Goal: Task Accomplishment & Management: Use online tool/utility

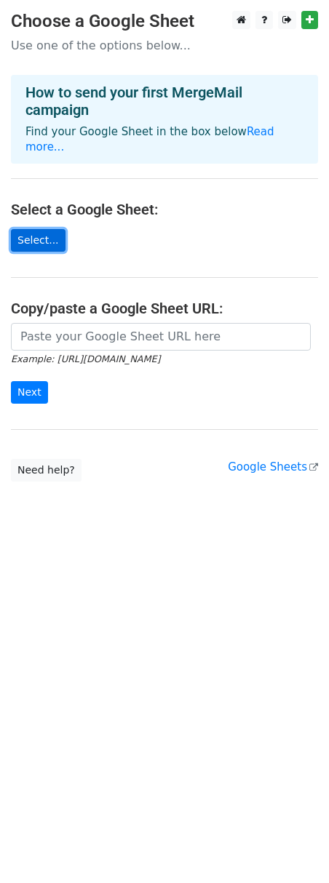
click at [38, 229] on link "Select..." at bounding box center [38, 240] width 55 height 23
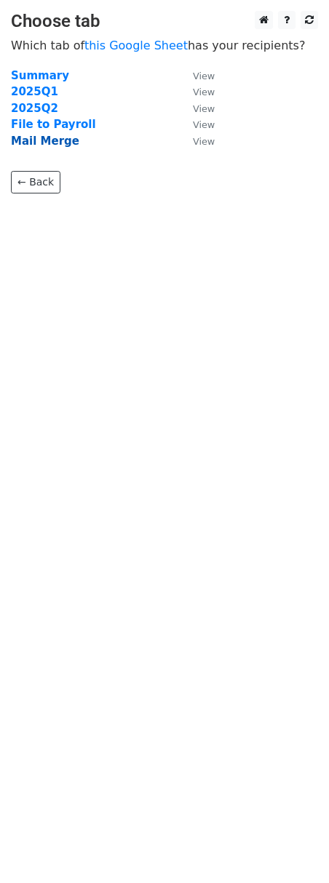
click at [57, 143] on strong "Mail Merge" at bounding box center [45, 141] width 68 height 13
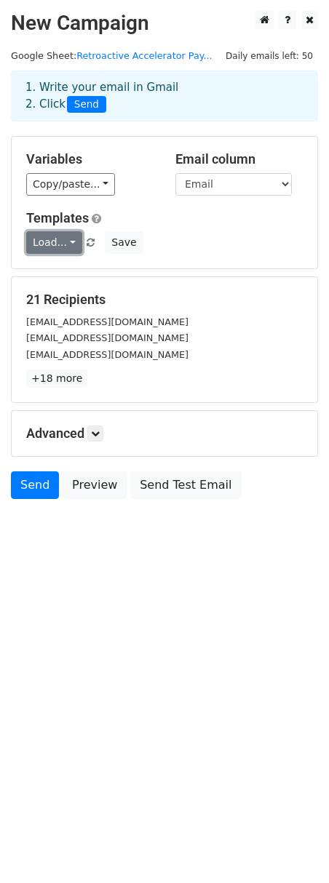
click at [67, 244] on link "Load..." at bounding box center [54, 242] width 56 height 23
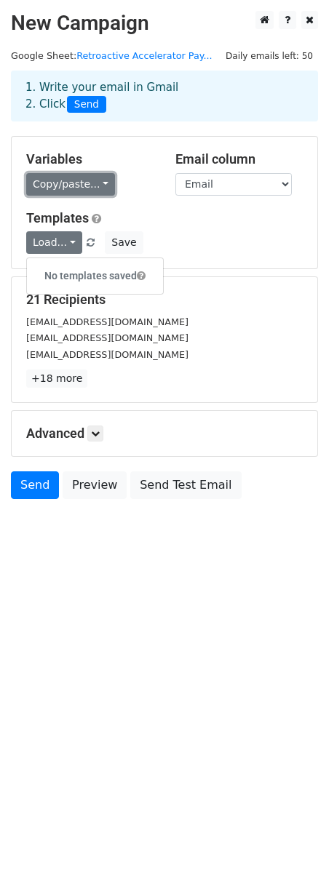
click at [92, 184] on link "Copy/paste..." at bounding box center [70, 184] width 89 height 23
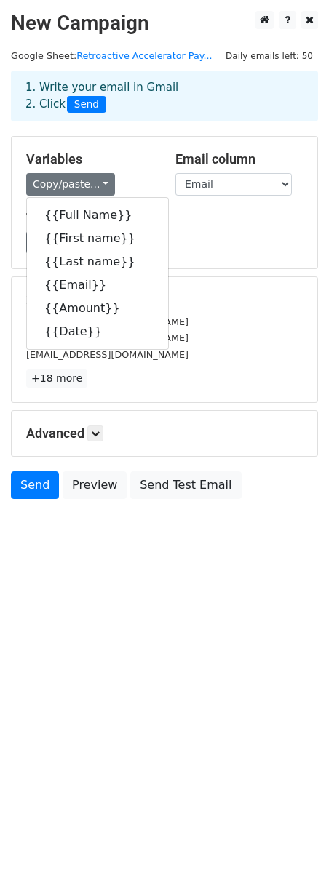
click at [196, 262] on div "Variables Copy/paste... {{Full Name}} {{First name}} {{Last name}} {{Email}} {{…" at bounding box center [164, 203] width 305 height 132
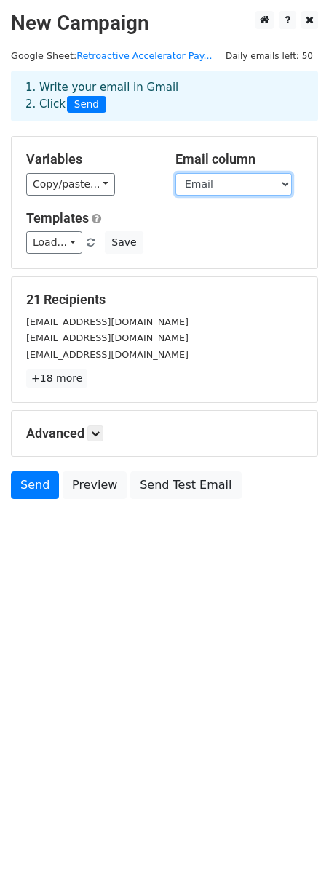
click at [220, 177] on select "Full Name First name Last name Email Amount Date" at bounding box center [233, 184] width 116 height 23
click at [97, 433] on icon at bounding box center [95, 433] width 9 height 9
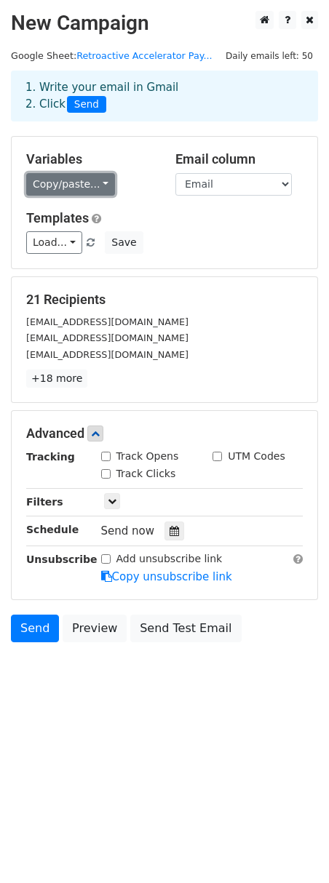
click at [63, 184] on link "Copy/paste..." at bounding box center [70, 184] width 89 height 23
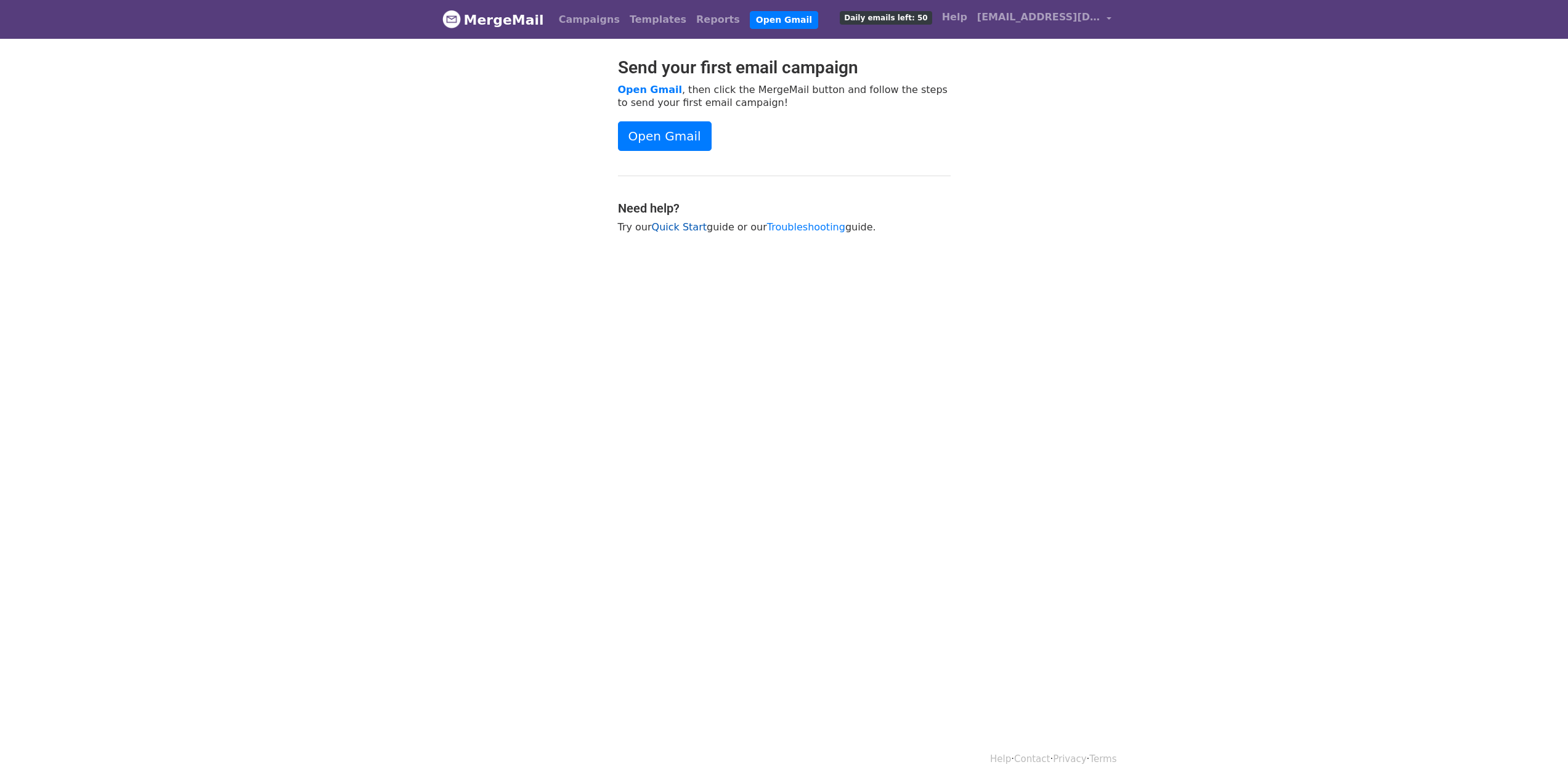
click at [656, 215] on div "Send your first email campaign Open Gmail , then click the MergeMail button and…" at bounding box center [784, 152] width 351 height 189
click at [662, 226] on link "Quick Start" at bounding box center [679, 227] width 55 height 12
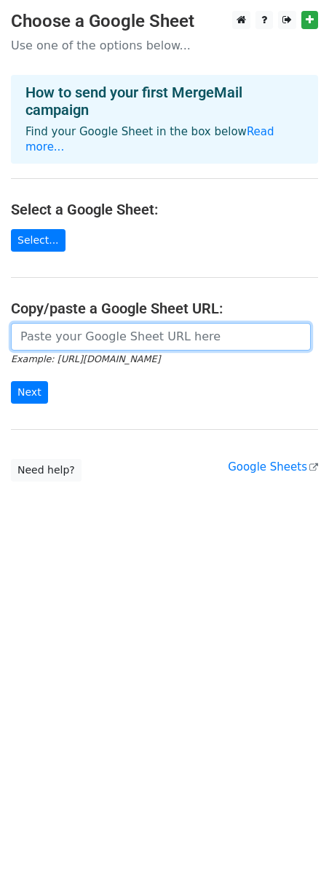
click at [68, 324] on input "url" at bounding box center [161, 337] width 300 height 28
paste input "[URL][DOMAIN_NAME]"
type input "[URL][DOMAIN_NAME]"
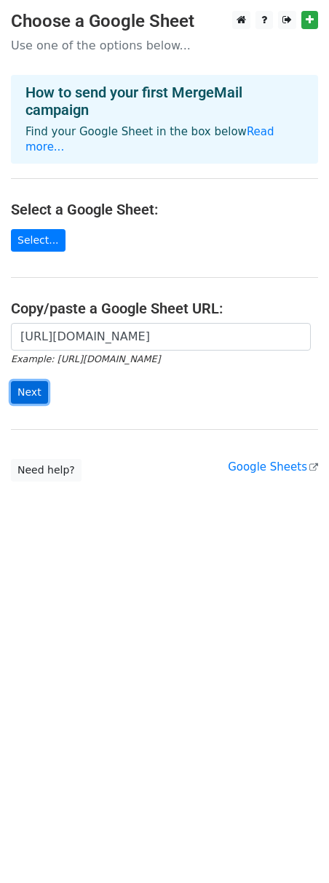
click at [42, 381] on input "Next" at bounding box center [29, 392] width 37 height 23
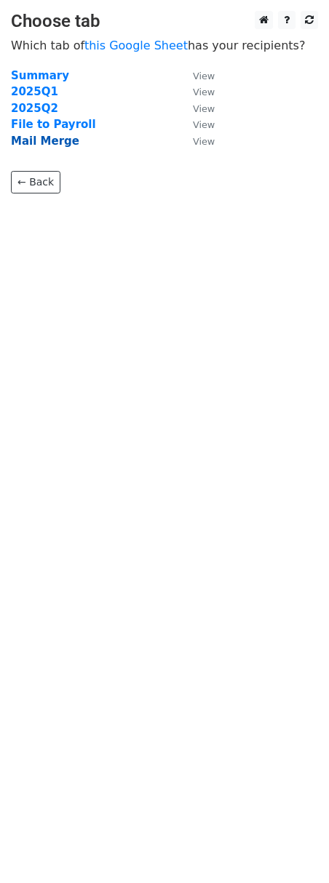
click at [61, 143] on strong "Mail Merge" at bounding box center [45, 141] width 68 height 13
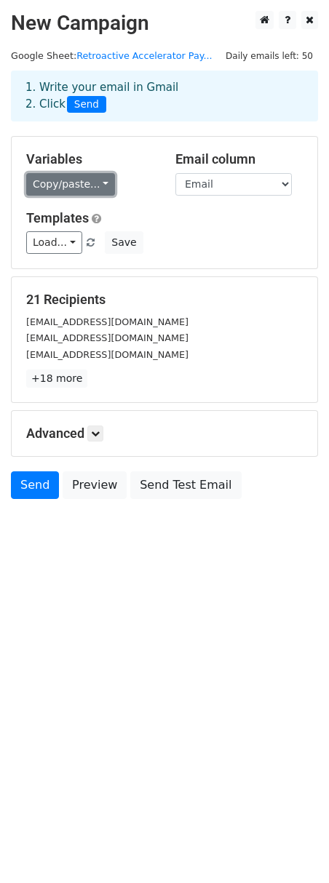
click at [98, 184] on link "Copy/paste..." at bounding box center [70, 184] width 89 height 23
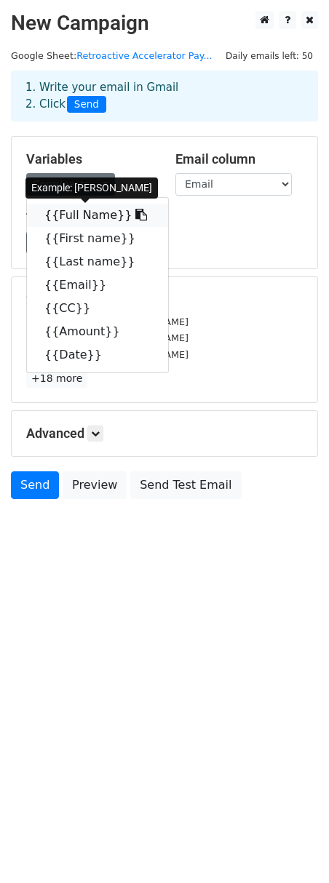
click at [92, 209] on link "{{Full Name}}" at bounding box center [97, 215] width 141 height 23
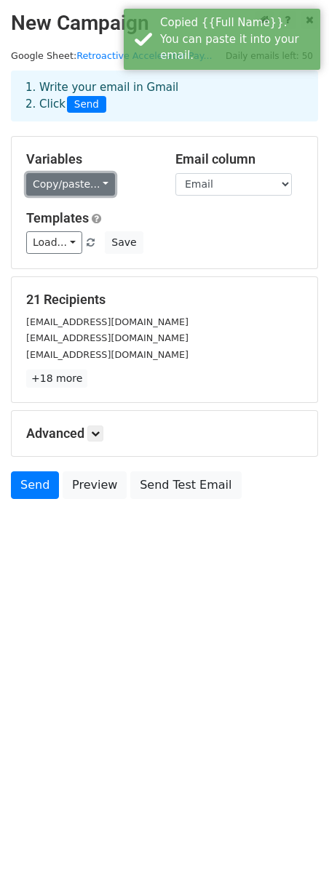
click at [96, 189] on link "Copy/paste..." at bounding box center [70, 184] width 89 height 23
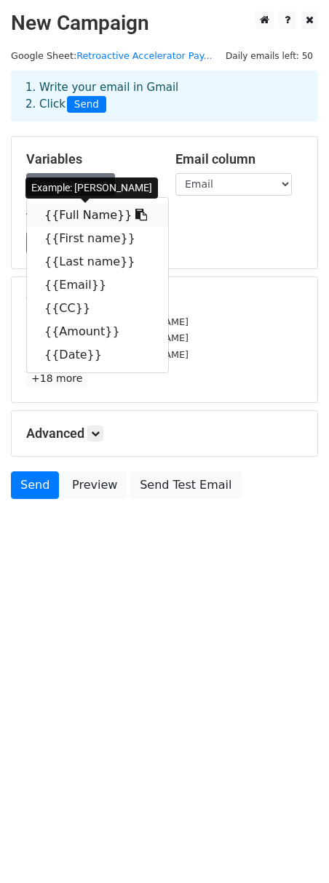
click at [93, 212] on link "{{Full Name}}" at bounding box center [97, 215] width 141 height 23
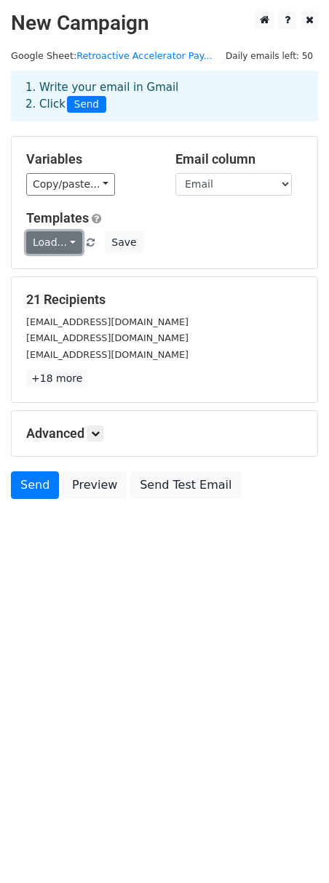
click at [65, 242] on link "Load..." at bounding box center [54, 242] width 56 height 23
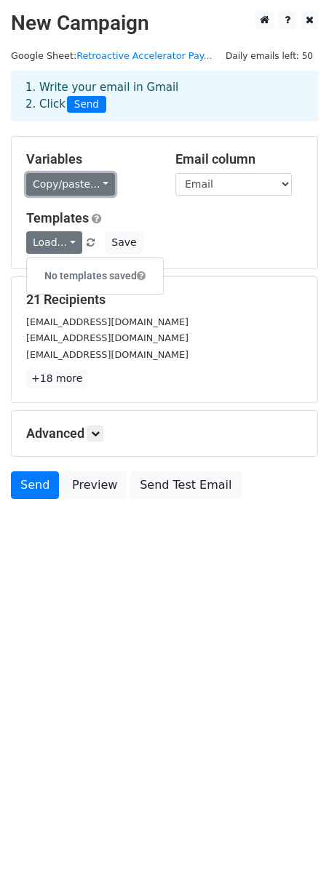
click at [100, 186] on link "Copy/paste..." at bounding box center [70, 184] width 89 height 23
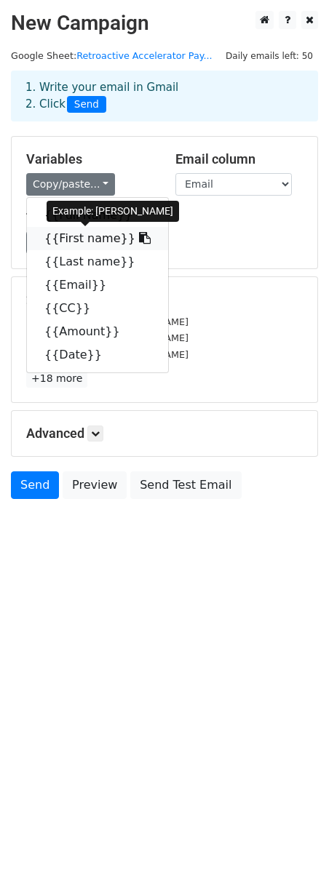
click at [139, 239] on icon at bounding box center [145, 238] width 12 height 12
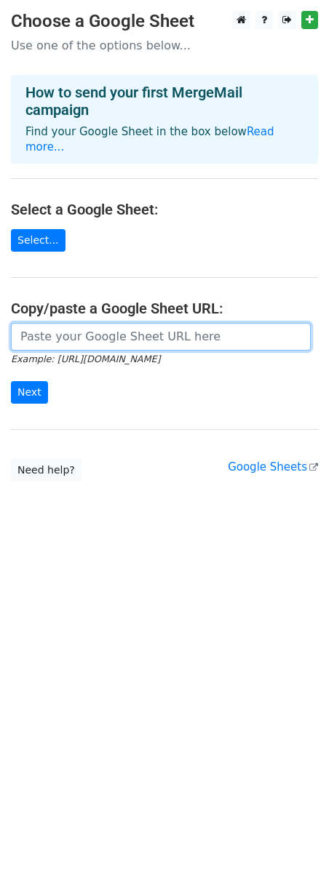
click at [82, 326] on input "url" at bounding box center [161, 337] width 300 height 28
paste input "https://docs.google.com/spreadsheets/d/1M9erPg9GFfKM-bYEvtYljP3taAxUb51Z-I9Sxt5…"
type input "https://docs.google.com/spreadsheets/d/1M9erPg9GFfKM-bYEvtYljP3taAxUb51Z-I9Sxt5…"
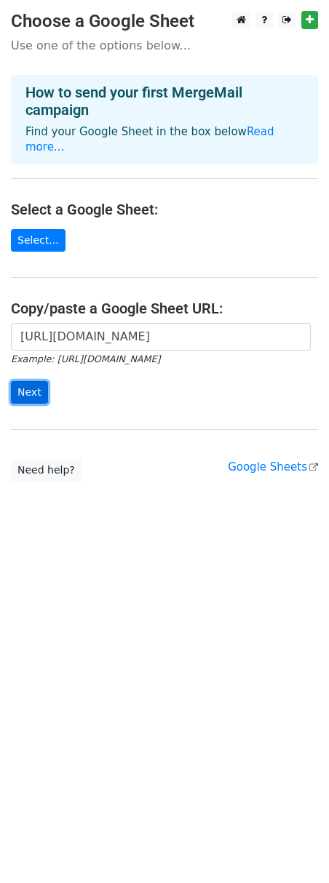
click at [28, 381] on input "Next" at bounding box center [29, 392] width 37 height 23
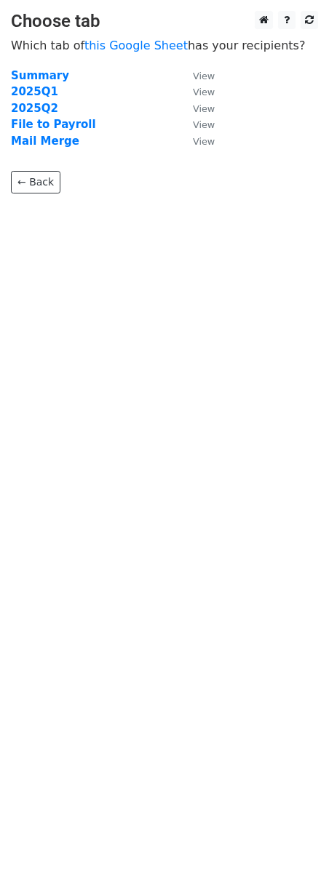
click at [44, 150] on p "← Back" at bounding box center [164, 171] width 307 height 44
click at [49, 144] on strong "Mail Merge" at bounding box center [45, 141] width 68 height 13
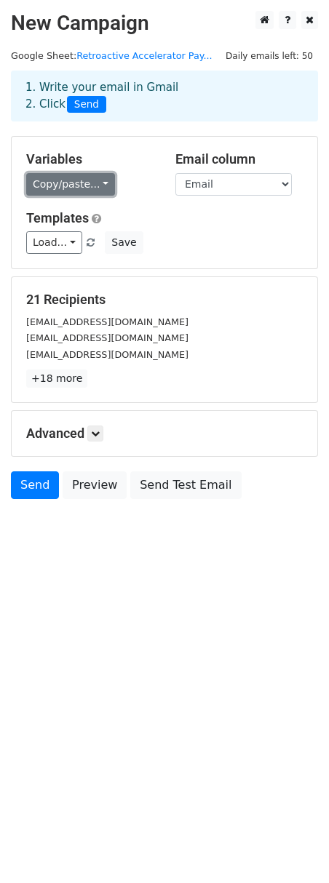
click at [89, 182] on link "Copy/paste..." at bounding box center [70, 184] width 89 height 23
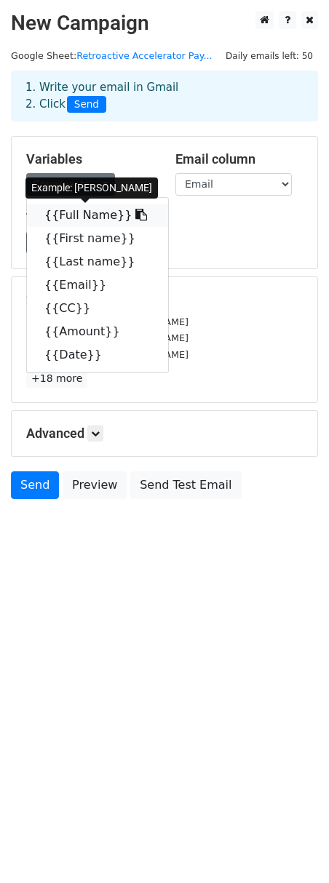
click at [135, 219] on icon at bounding box center [141, 215] width 12 height 12
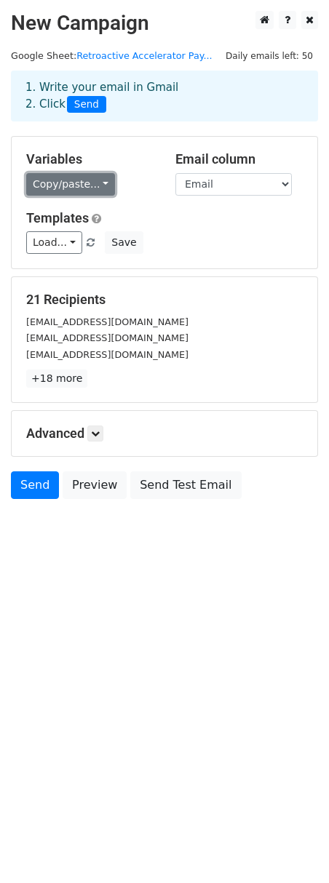
click at [99, 189] on link "Copy/paste..." at bounding box center [70, 184] width 89 height 23
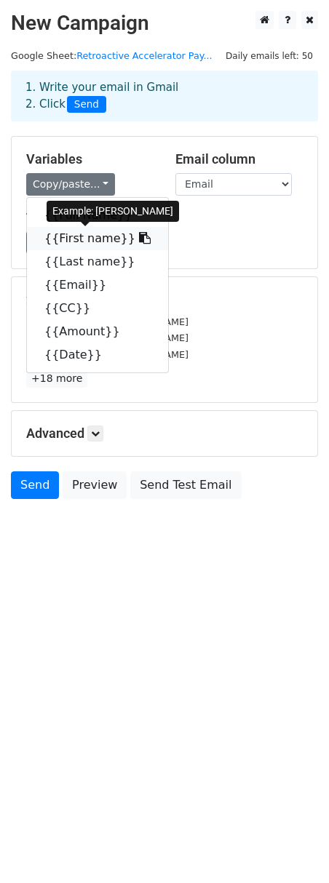
click at [86, 239] on link "{{First name}}" at bounding box center [97, 238] width 141 height 23
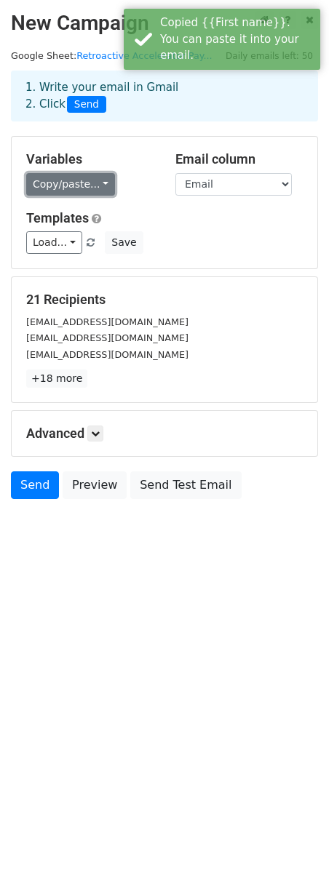
click at [100, 190] on link "Copy/paste..." at bounding box center [70, 184] width 89 height 23
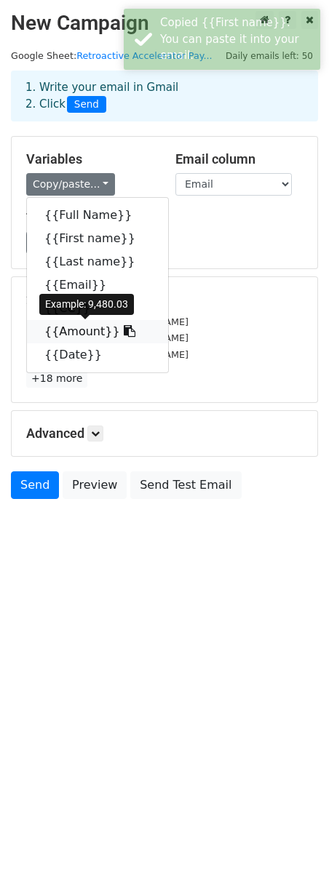
click at [124, 330] on icon at bounding box center [130, 331] width 12 height 12
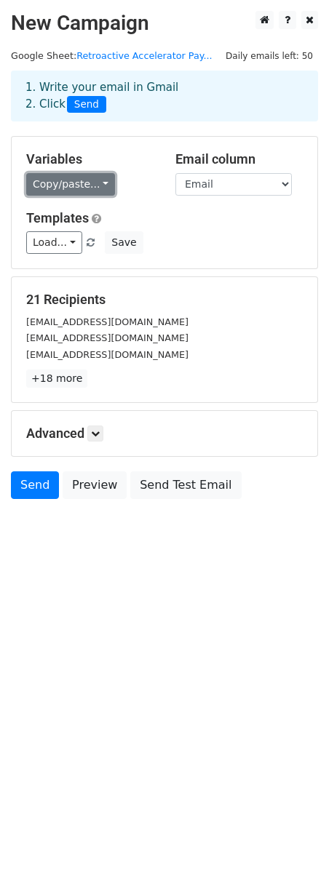
click at [92, 185] on link "Copy/paste..." at bounding box center [70, 184] width 89 height 23
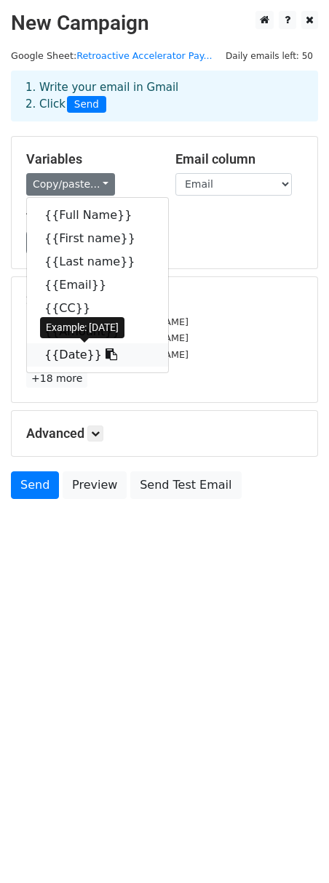
click at [105, 358] on icon at bounding box center [111, 354] width 12 height 12
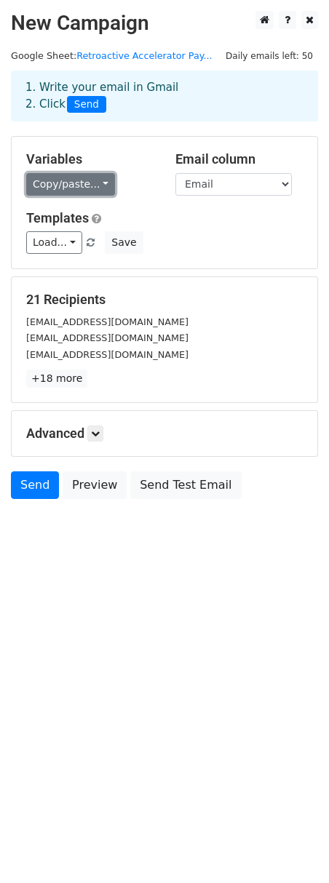
click at [93, 185] on link "Copy/paste..." at bounding box center [70, 184] width 89 height 23
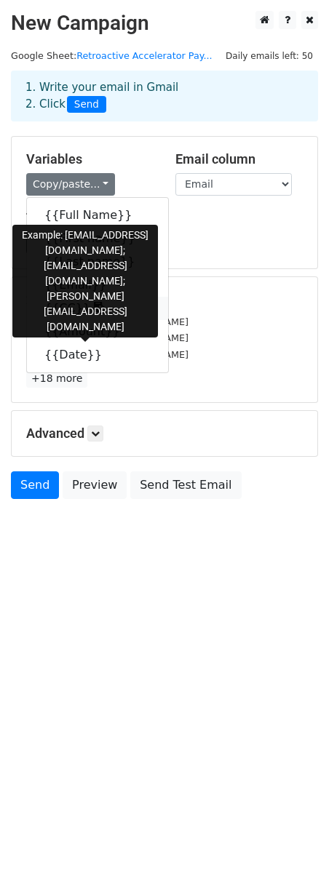
click at [94, 310] on icon at bounding box center [100, 308] width 12 height 12
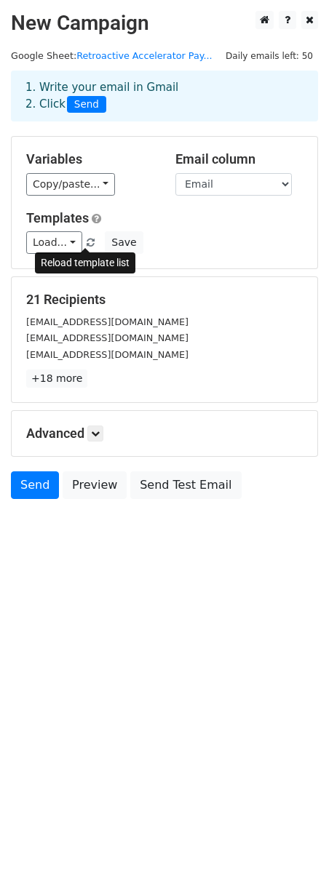
click at [87, 244] on span at bounding box center [91, 243] width 8 height 9
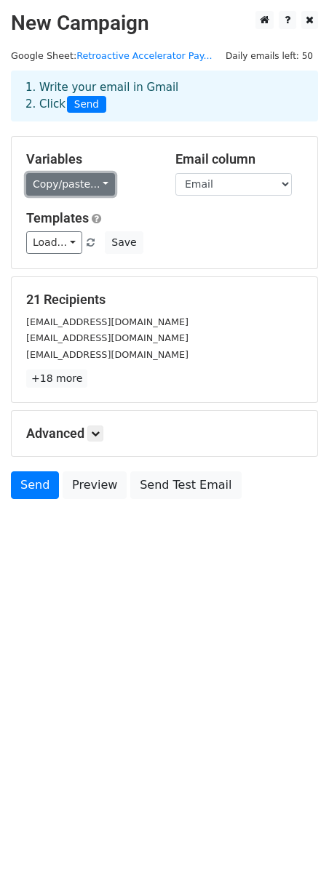
click at [103, 189] on link "Copy/paste..." at bounding box center [70, 184] width 89 height 23
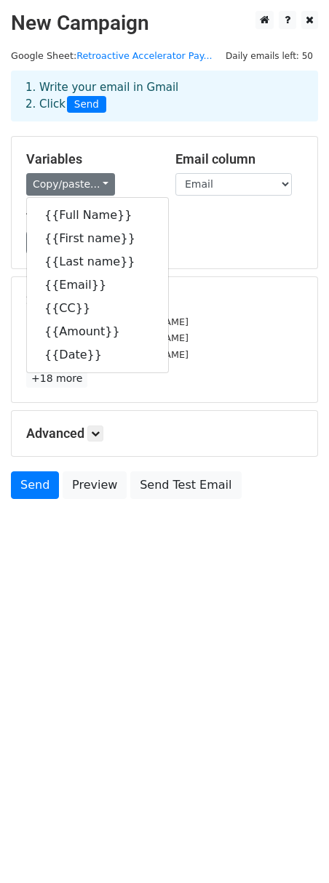
click at [120, 151] on h5 "Variables" at bounding box center [89, 159] width 127 height 16
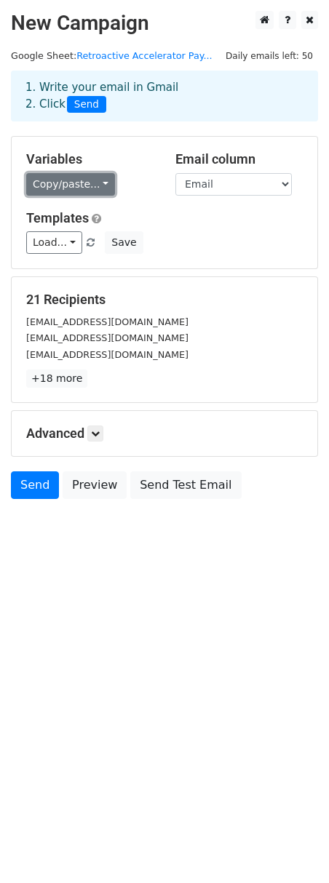
click at [97, 188] on link "Copy/paste..." at bounding box center [70, 184] width 89 height 23
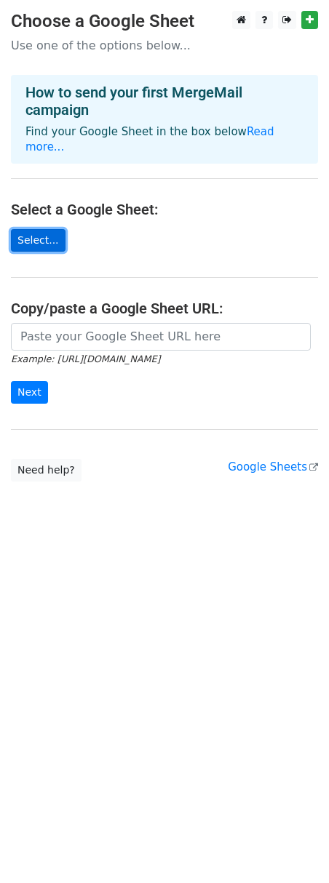
click at [53, 229] on link "Select..." at bounding box center [38, 240] width 55 height 23
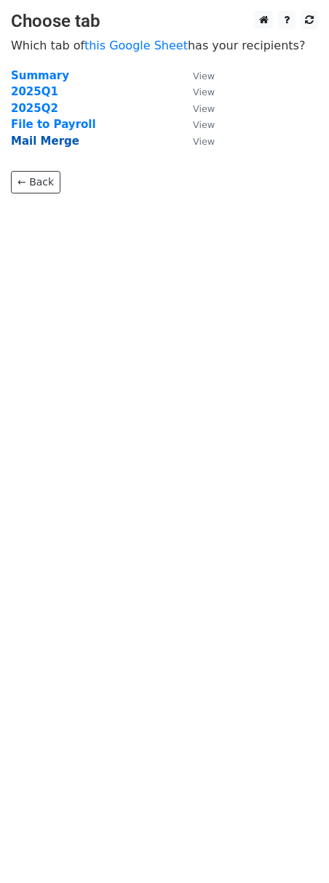
click at [53, 147] on strong "Mail Merge" at bounding box center [45, 141] width 68 height 13
click at [42, 143] on strong "Mail Merge" at bounding box center [45, 141] width 68 height 13
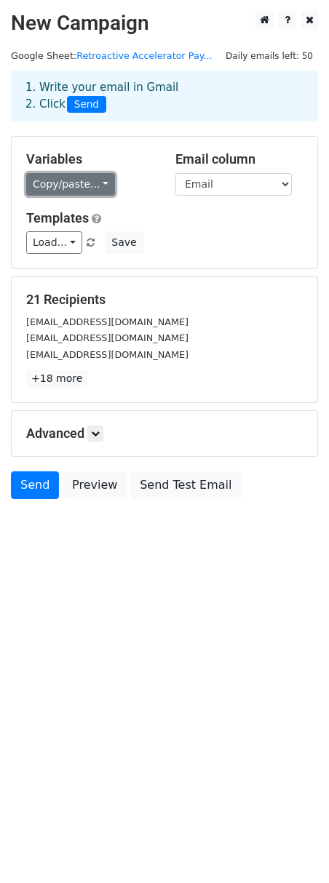
click at [95, 186] on link "Copy/paste..." at bounding box center [70, 184] width 89 height 23
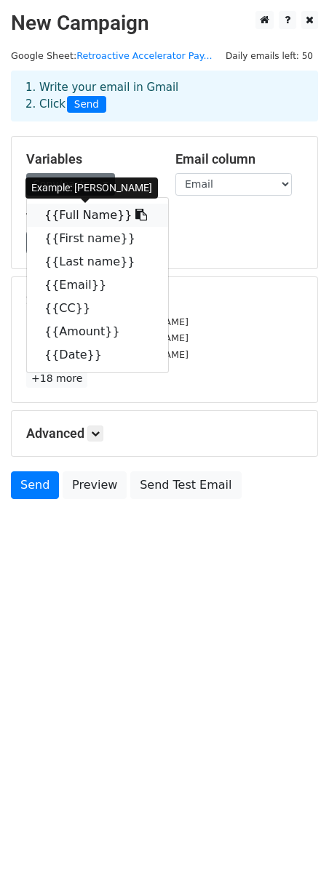
click at [93, 212] on link "{{Full Name}}" at bounding box center [97, 215] width 141 height 23
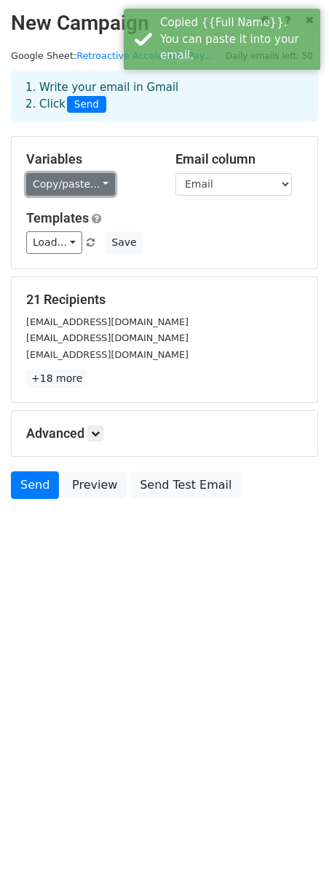
click at [100, 188] on link "Copy/paste..." at bounding box center [70, 184] width 89 height 23
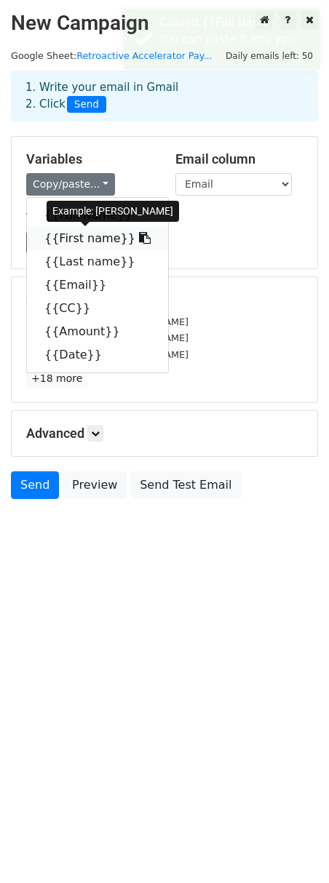
click at [139, 236] on icon at bounding box center [145, 238] width 12 height 12
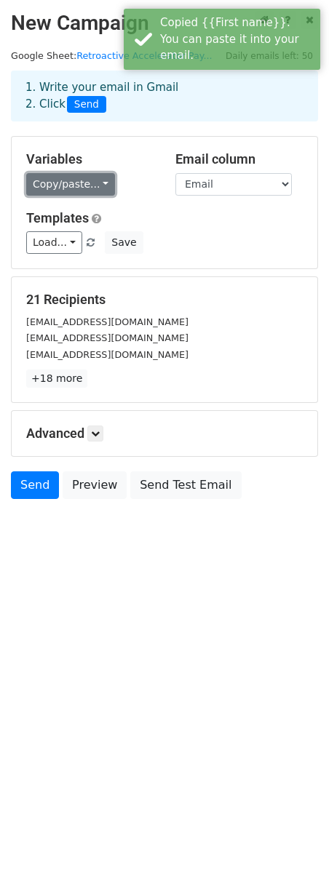
click at [92, 185] on link "Copy/paste..." at bounding box center [70, 184] width 89 height 23
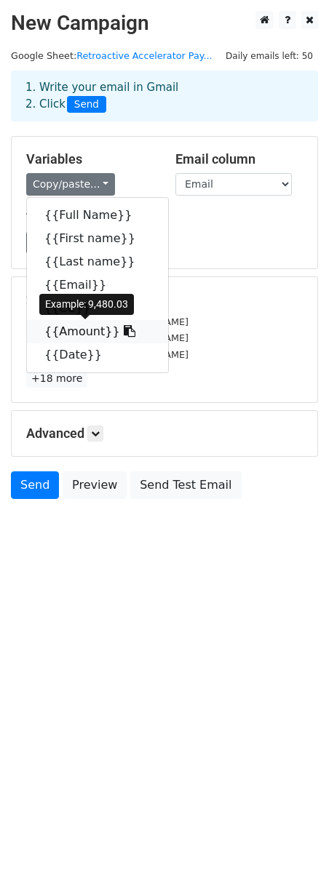
click at [124, 330] on icon at bounding box center [130, 331] width 12 height 12
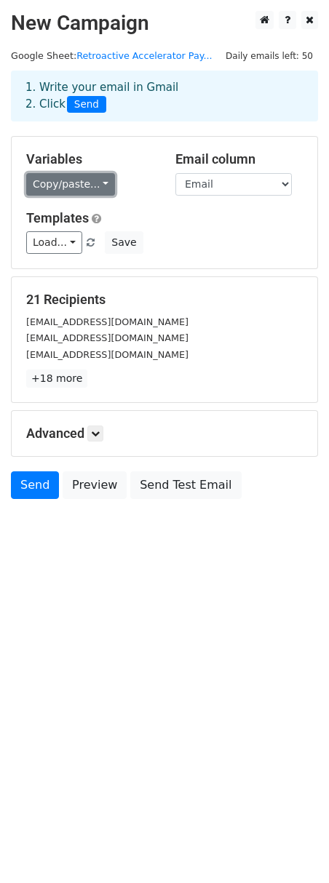
click at [89, 180] on link "Copy/paste..." at bounding box center [70, 184] width 89 height 23
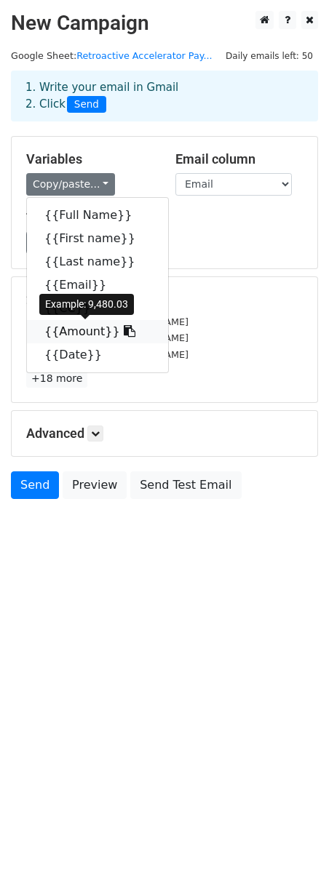
click at [124, 332] on icon at bounding box center [130, 331] width 12 height 12
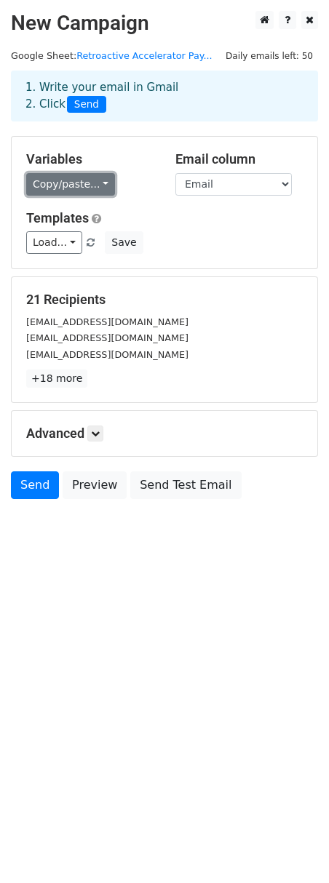
click at [100, 186] on link "Copy/paste..." at bounding box center [70, 184] width 89 height 23
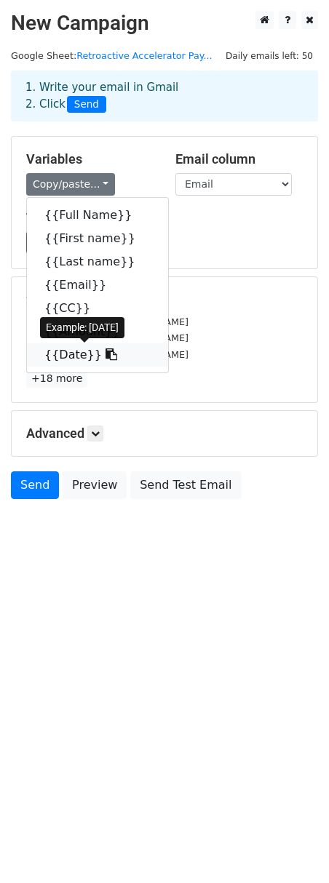
click at [105, 357] on icon at bounding box center [111, 354] width 12 height 12
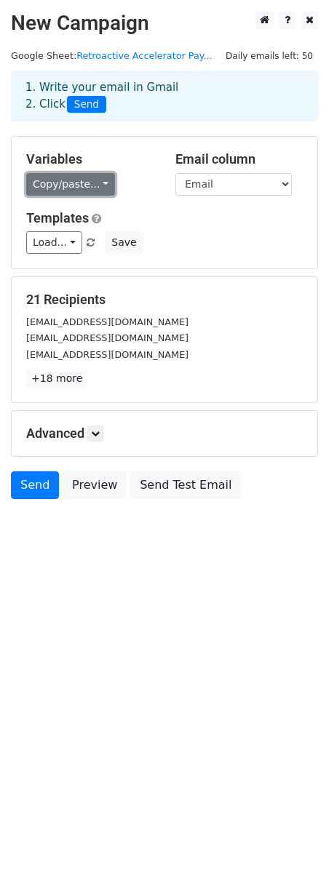
click at [87, 187] on link "Copy/paste..." at bounding box center [70, 184] width 89 height 23
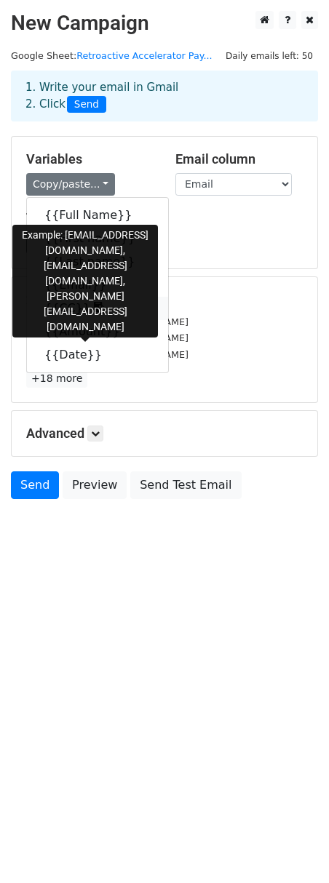
click at [94, 313] on icon at bounding box center [100, 308] width 12 height 12
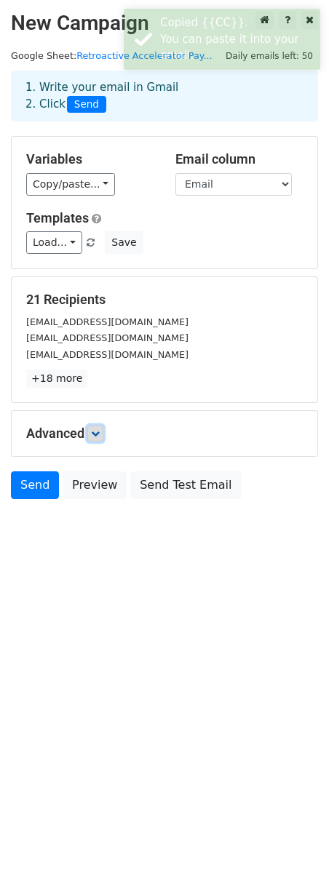
click at [96, 436] on icon at bounding box center [95, 433] width 9 height 9
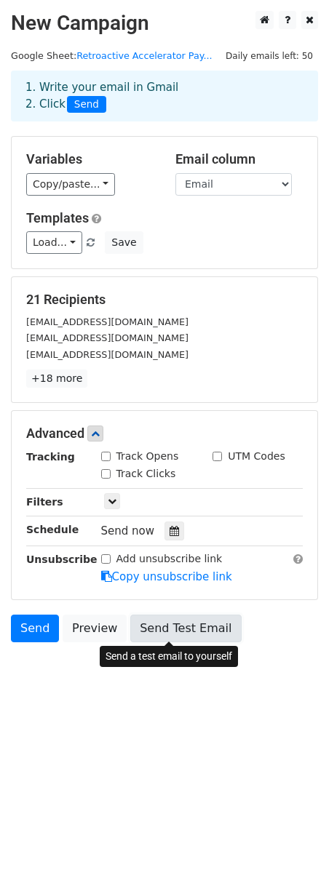
click at [205, 627] on link "Send Test Email" at bounding box center [185, 628] width 111 height 28
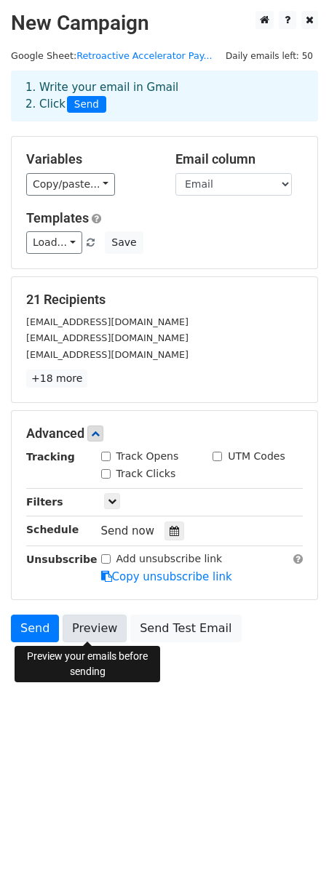
click at [96, 629] on link "Preview" at bounding box center [95, 628] width 64 height 28
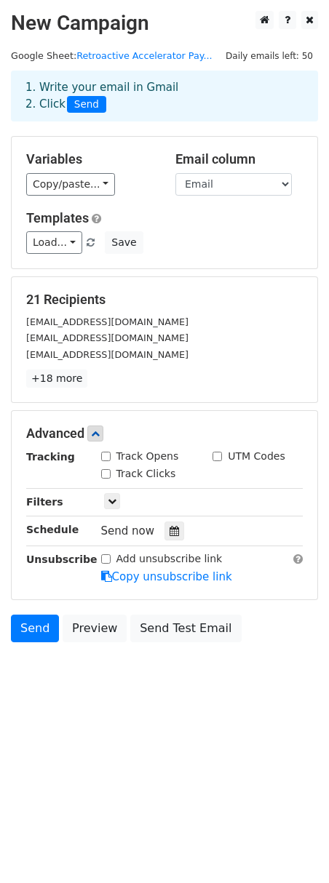
click at [269, 657] on body "New Campaign Daily emails left: 50 Google Sheet: Retroactive Accelerator Pay...…" at bounding box center [164, 359] width 329 height 697
click at [100, 436] on icon at bounding box center [95, 433] width 9 height 9
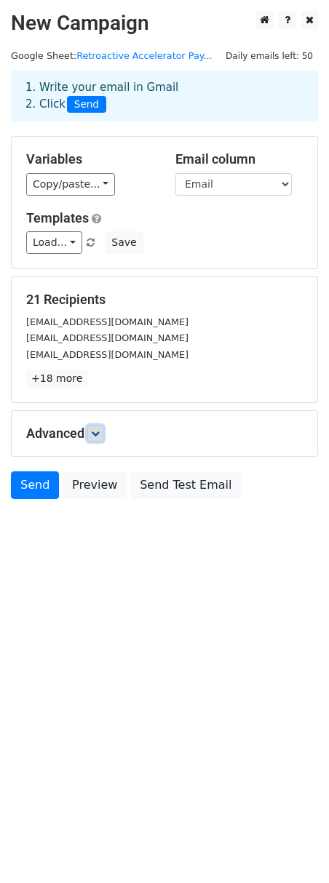
click at [100, 433] on icon at bounding box center [95, 433] width 9 height 9
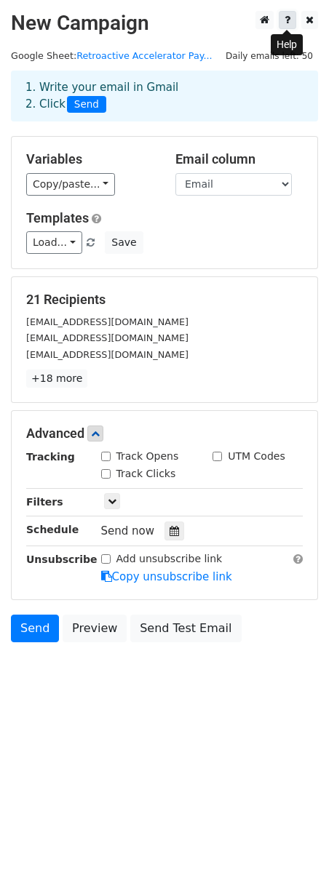
click at [286, 16] on icon at bounding box center [287, 20] width 6 height 10
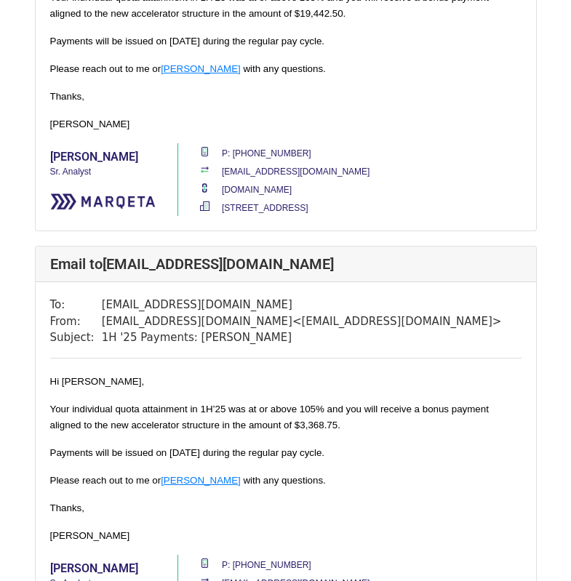
scroll to position [4072, 0]
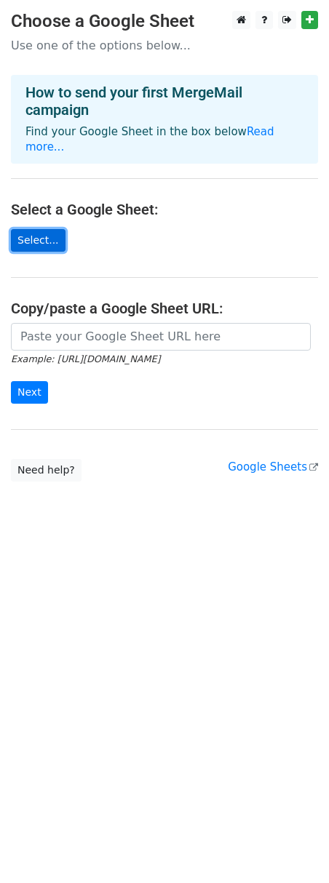
click at [42, 229] on link "Select..." at bounding box center [38, 240] width 55 height 23
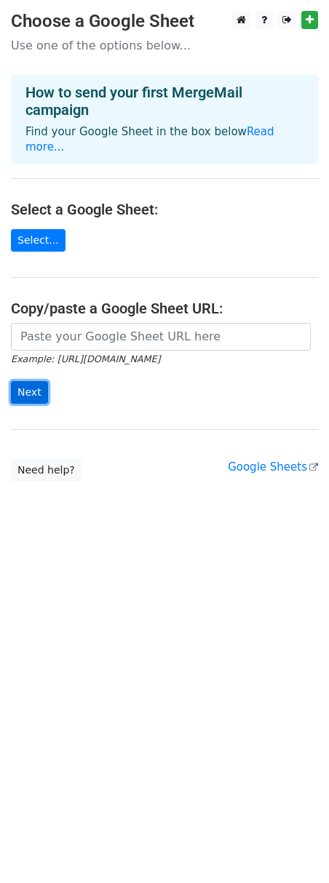
click at [34, 381] on input "Next" at bounding box center [29, 392] width 37 height 23
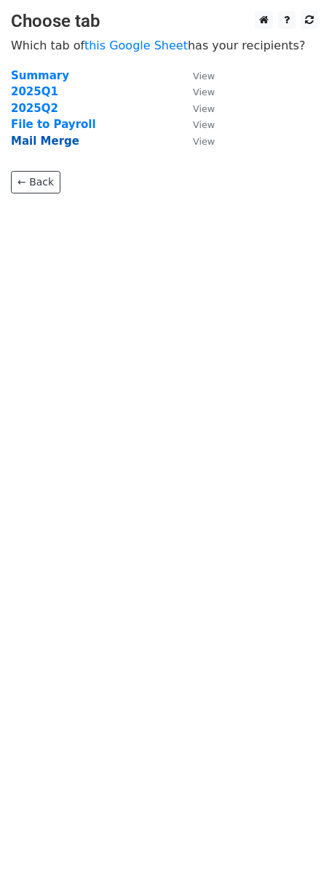
click at [54, 142] on strong "Mail Merge" at bounding box center [45, 141] width 68 height 13
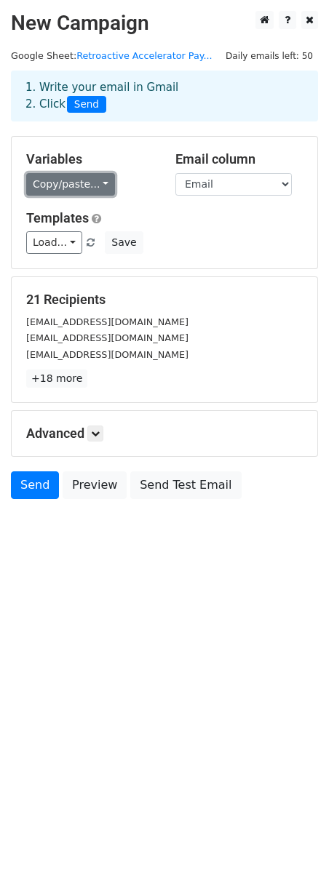
click at [92, 185] on link "Copy/paste..." at bounding box center [70, 184] width 89 height 23
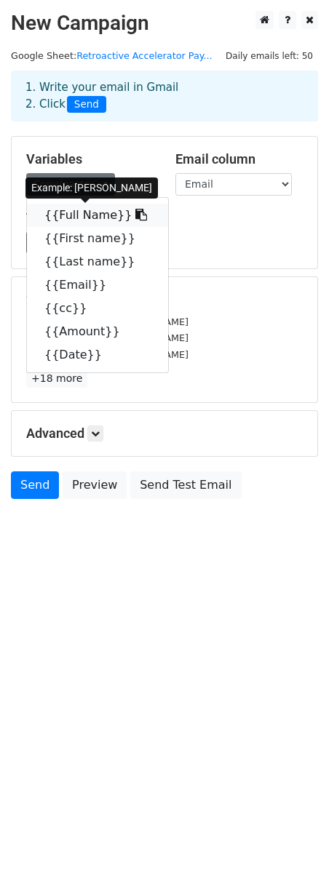
click at [95, 212] on link "{{Full Name}}" at bounding box center [97, 215] width 141 height 23
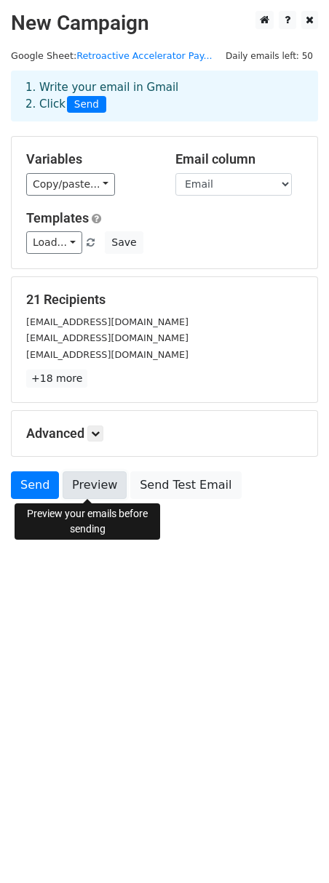
click at [100, 492] on link "Preview" at bounding box center [95, 485] width 64 height 28
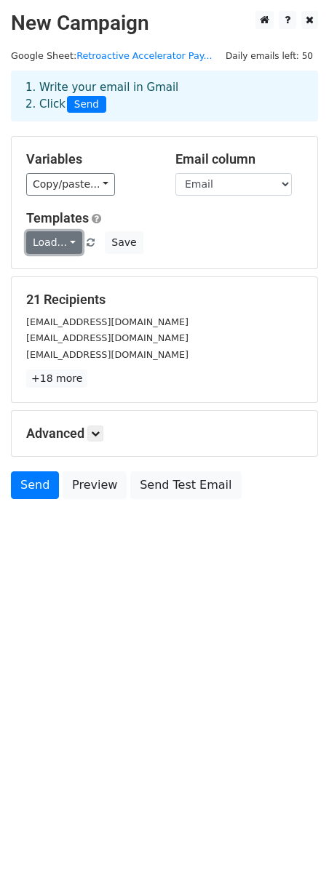
click at [68, 242] on link "Load..." at bounding box center [54, 242] width 56 height 23
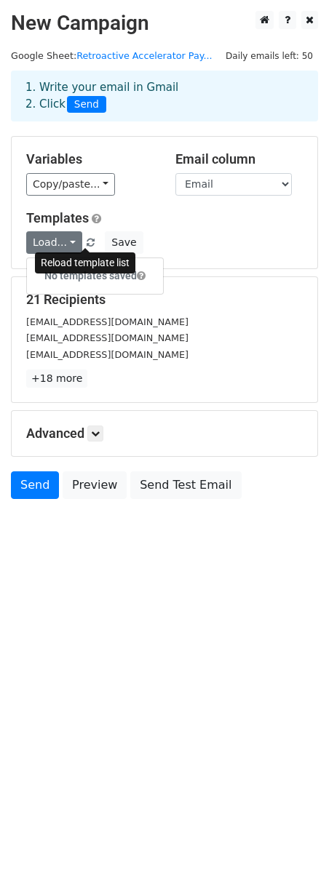
click at [87, 239] on span at bounding box center [91, 243] width 8 height 9
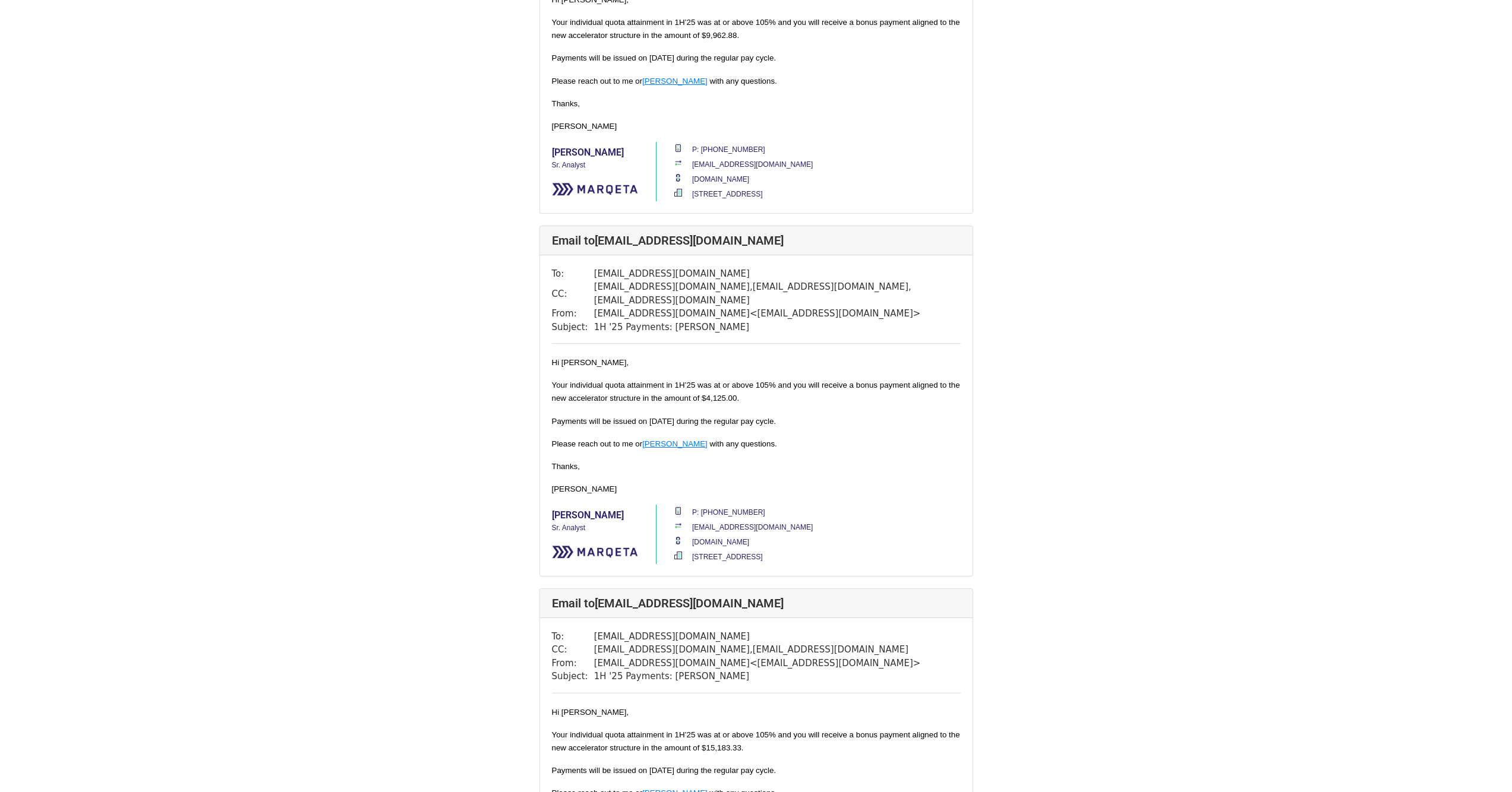
scroll to position [1429, 0]
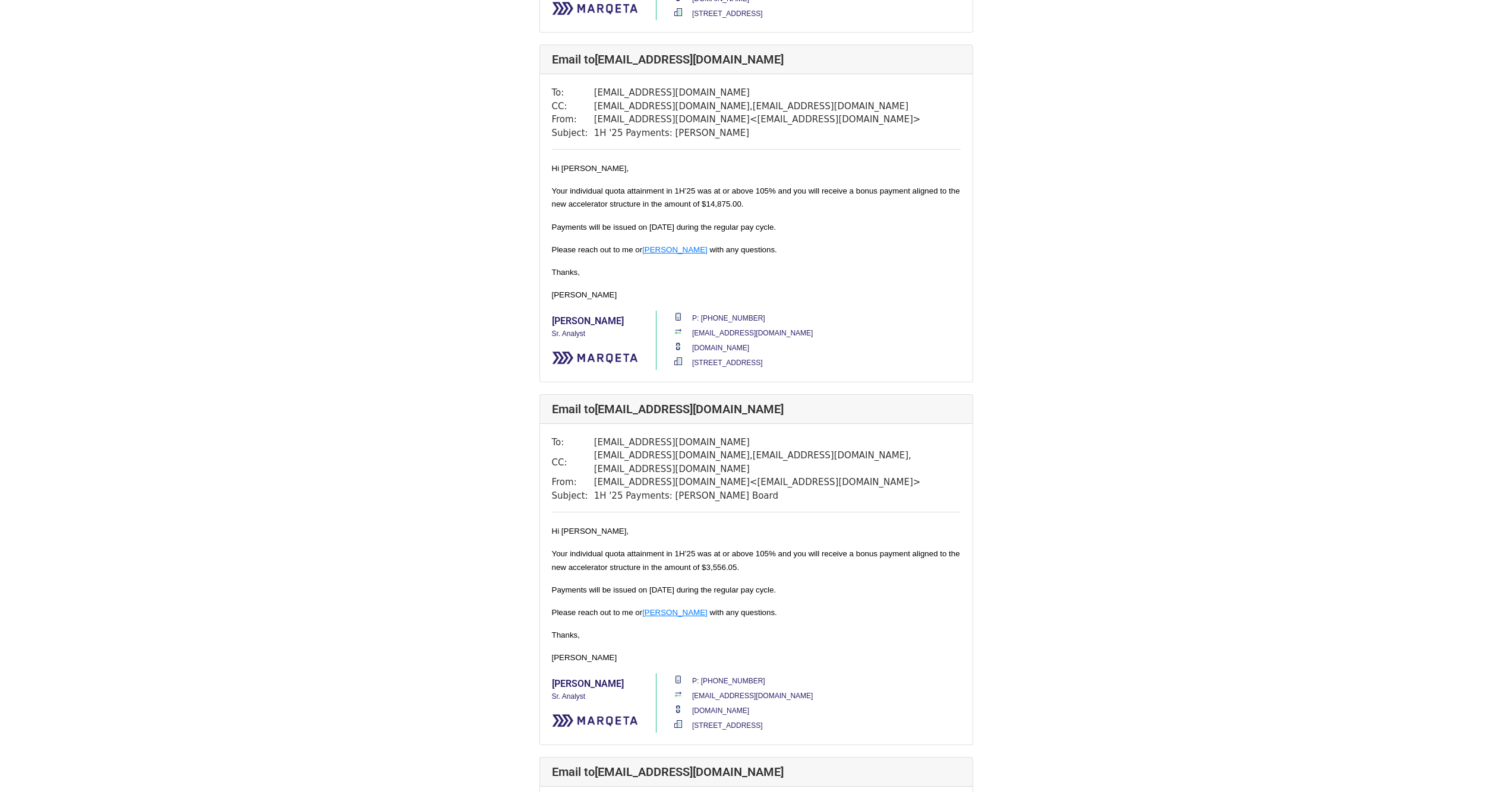
scroll to position [5433, 0]
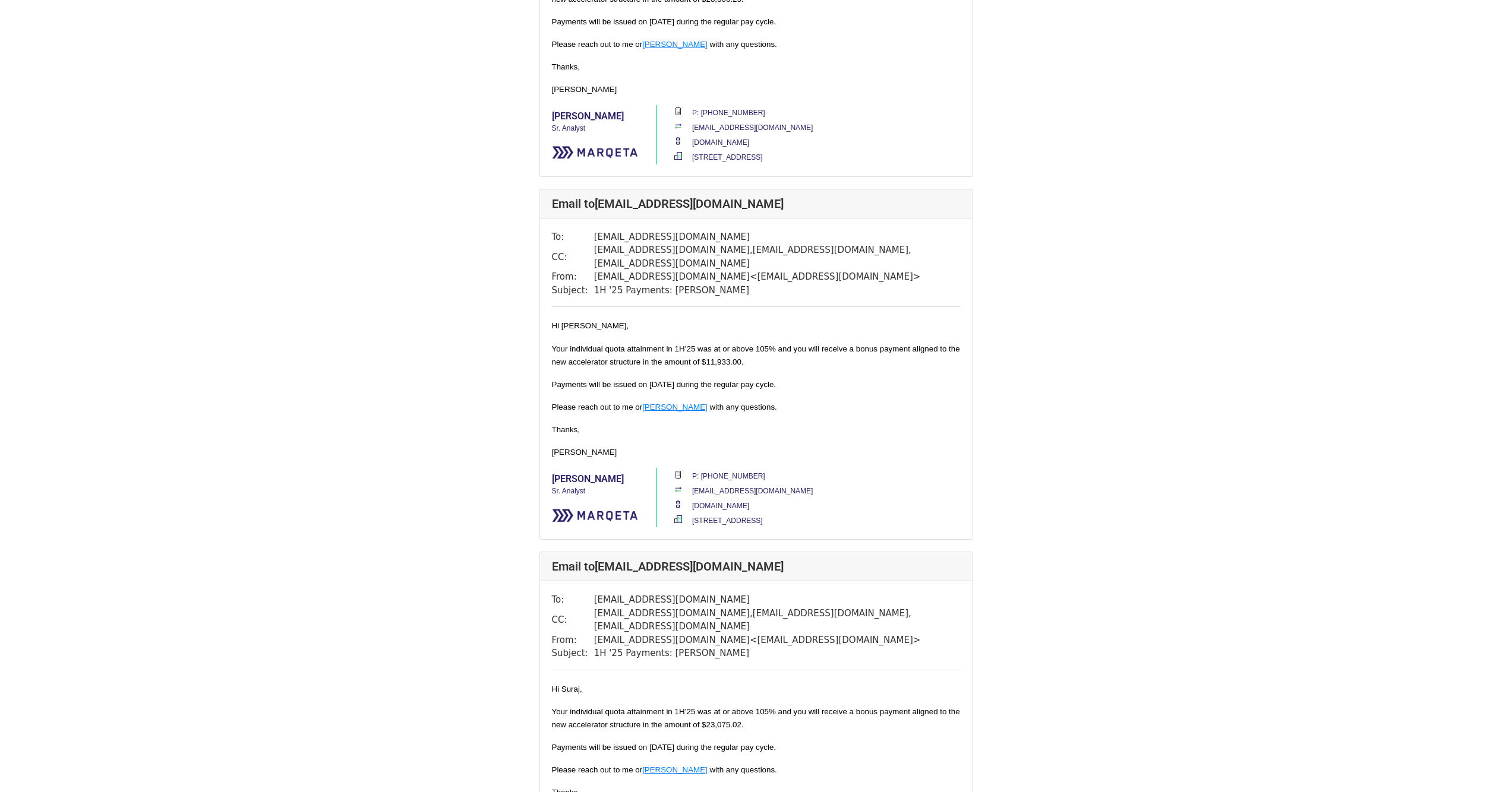
scroll to position [6752, 0]
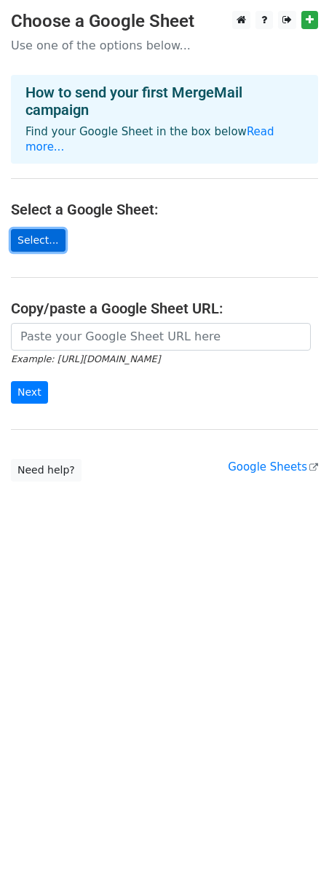
click at [44, 229] on link "Select..." at bounding box center [38, 240] width 55 height 23
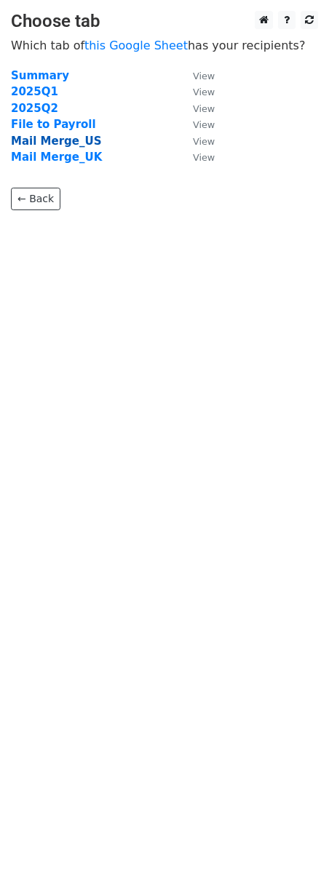
click at [65, 145] on strong "Mail Merge_US" at bounding box center [56, 141] width 90 height 13
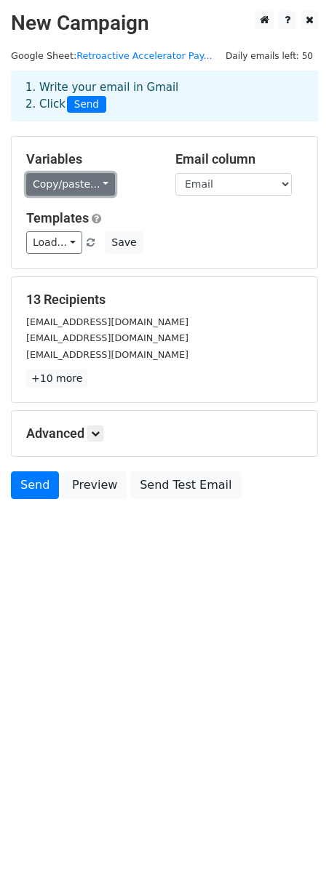
click at [88, 177] on link "Copy/paste..." at bounding box center [70, 184] width 89 height 23
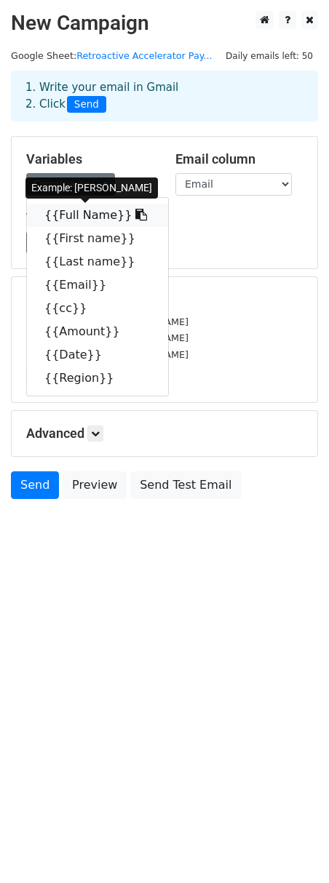
click at [135, 215] on icon at bounding box center [141, 215] width 12 height 12
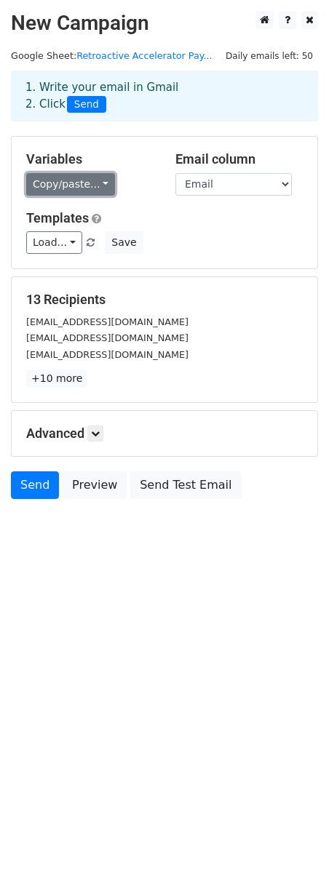
click at [92, 179] on link "Copy/paste..." at bounding box center [70, 184] width 89 height 23
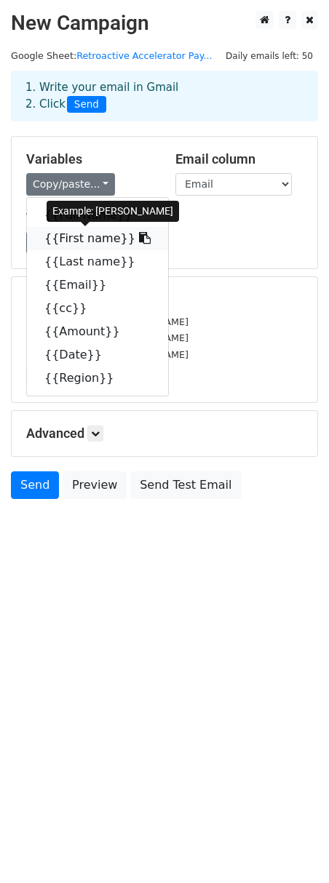
click at [83, 240] on link "{{First name}}" at bounding box center [97, 238] width 141 height 23
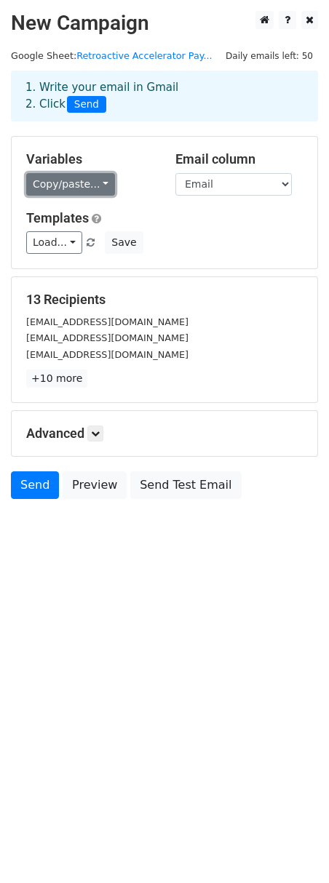
click at [95, 187] on link "Copy/paste..." at bounding box center [70, 184] width 89 height 23
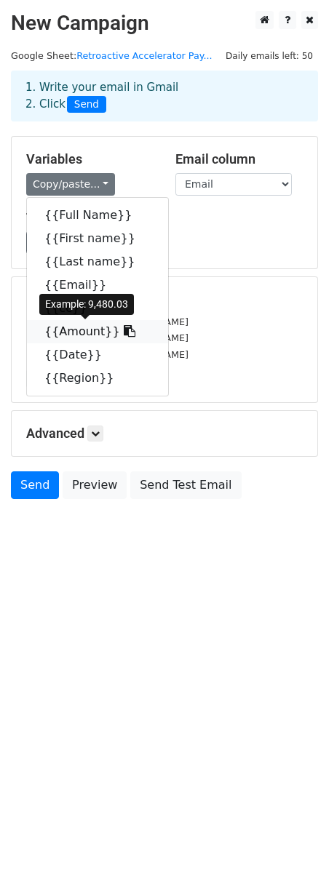
click at [124, 336] on icon at bounding box center [130, 331] width 12 height 12
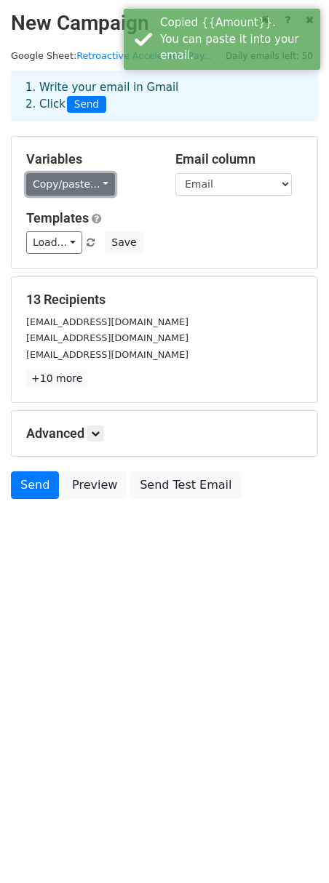
click at [97, 187] on link "Copy/paste..." at bounding box center [70, 184] width 89 height 23
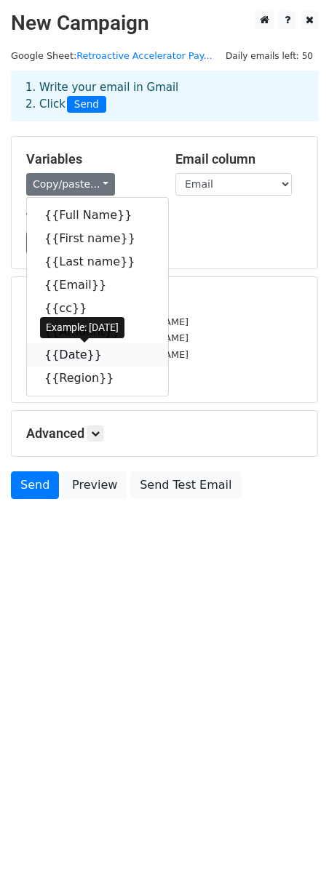
click at [105, 358] on icon at bounding box center [111, 354] width 12 height 12
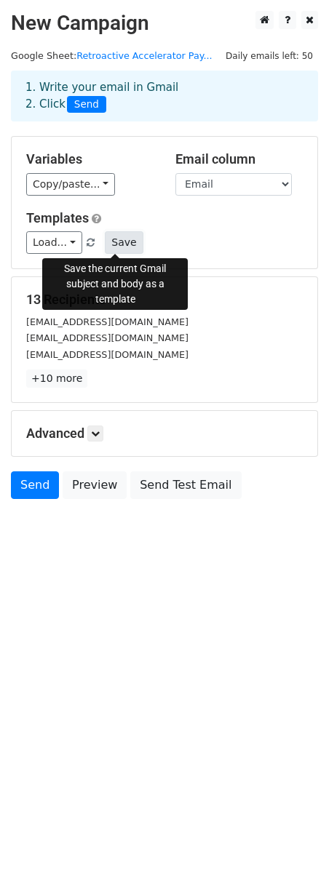
click at [115, 239] on button "Save" at bounding box center [124, 242] width 38 height 23
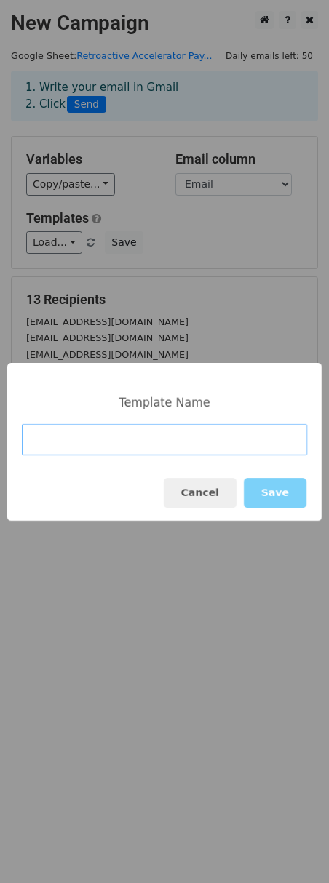
click at [95, 425] on input at bounding box center [164, 439] width 285 height 31
paste input "1H '25 Payments"
type input "1H '25 Payments_US Folks"
click at [285, 494] on button "Save" at bounding box center [275, 493] width 63 height 30
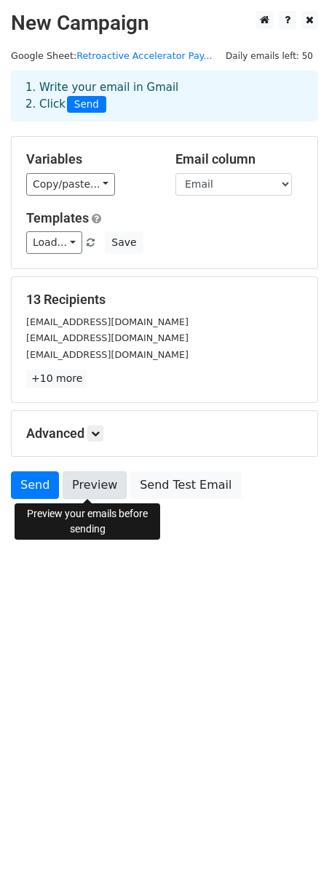
click at [103, 489] on link "Preview" at bounding box center [95, 485] width 64 height 28
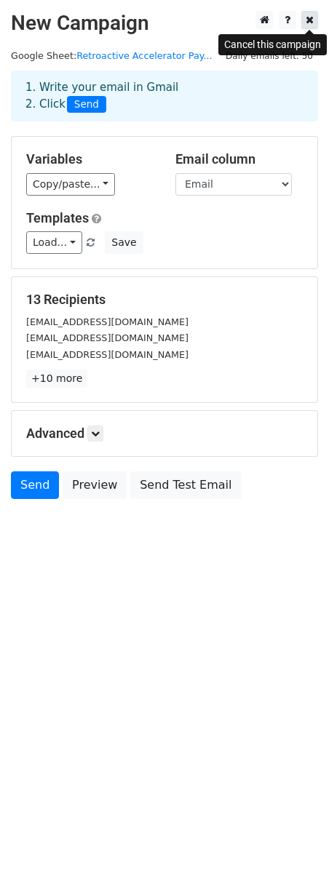
click at [312, 25] on icon at bounding box center [309, 20] width 8 height 10
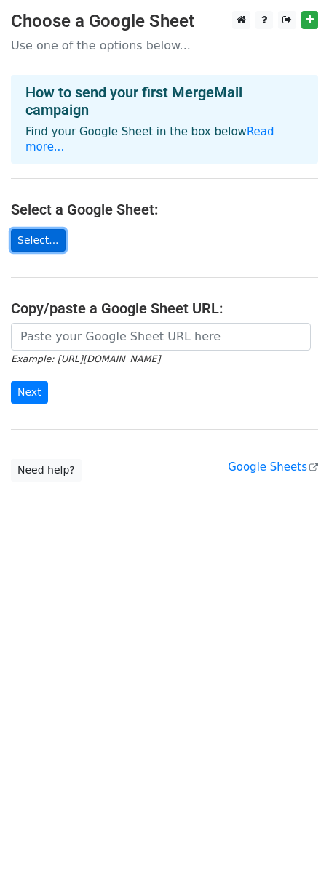
click at [39, 229] on link "Select..." at bounding box center [38, 240] width 55 height 23
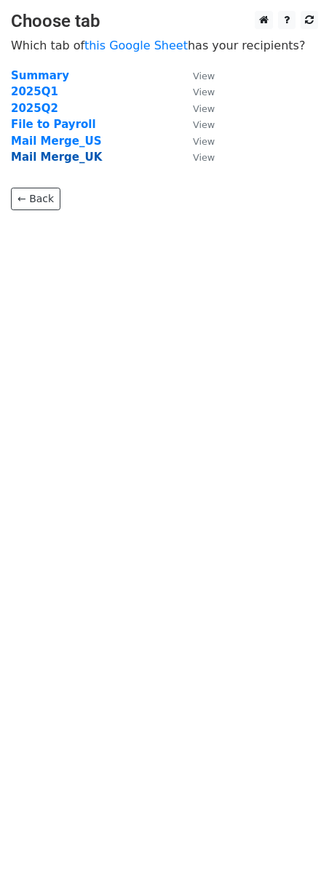
click at [71, 159] on strong "Mail Merge_UK" at bounding box center [56, 157] width 91 height 13
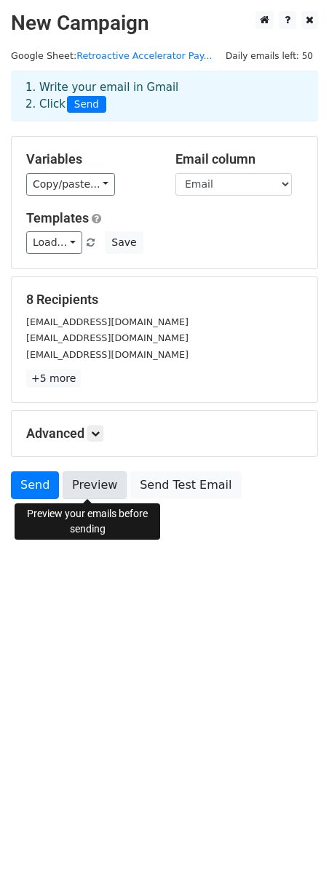
click at [92, 478] on link "Preview" at bounding box center [95, 485] width 64 height 28
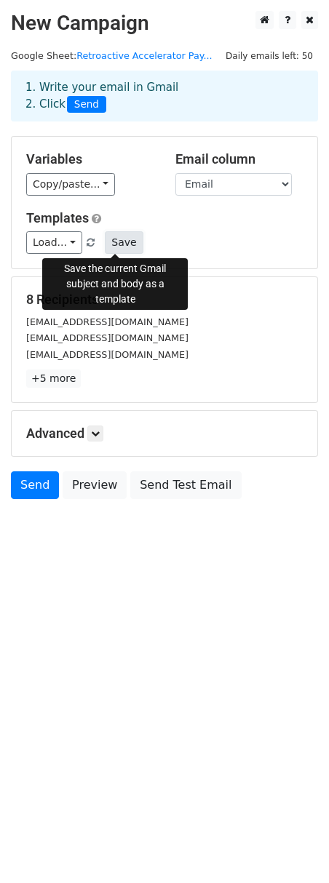
click at [119, 242] on button "Save" at bounding box center [124, 242] width 38 height 23
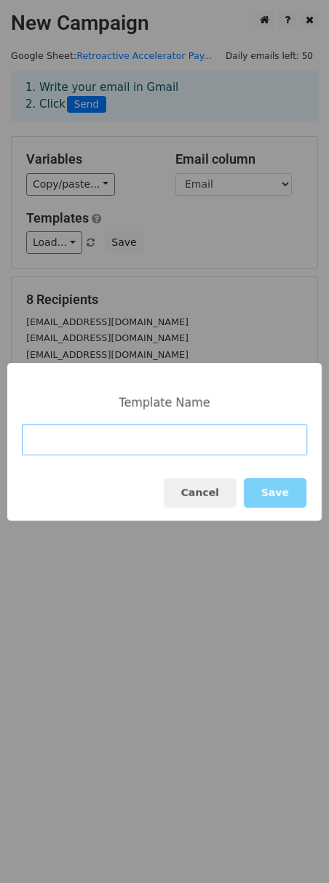
click at [200, 445] on input at bounding box center [164, 439] width 285 height 31
paste input "1H '25 Payments"
type input "1H '25 Payments_UK Folks"
click at [266, 491] on button "Save" at bounding box center [275, 493] width 63 height 30
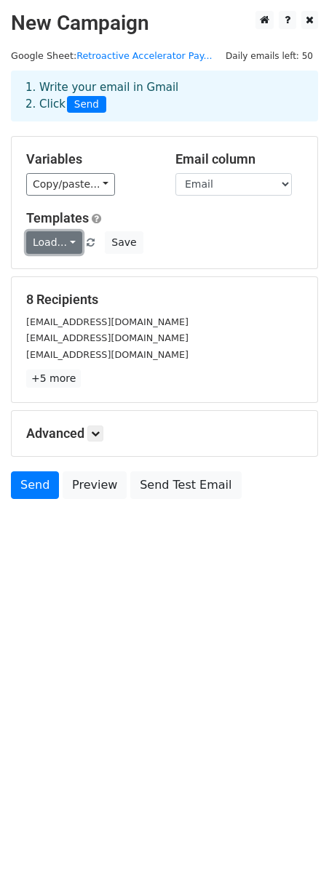
click at [55, 244] on link "Load..." at bounding box center [54, 242] width 56 height 23
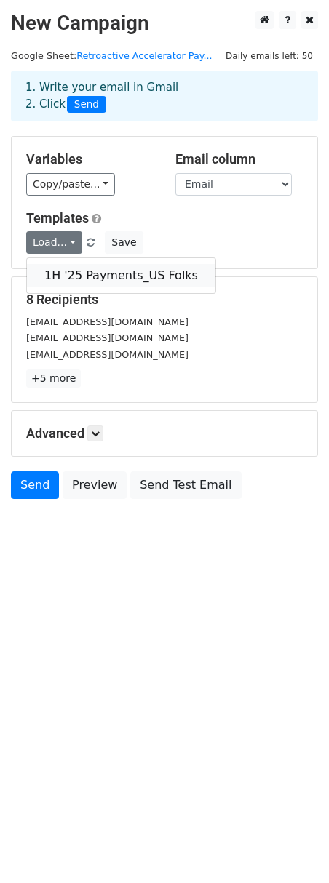
click at [76, 274] on link "1H '25 Payments_US Folks" at bounding box center [121, 275] width 188 height 23
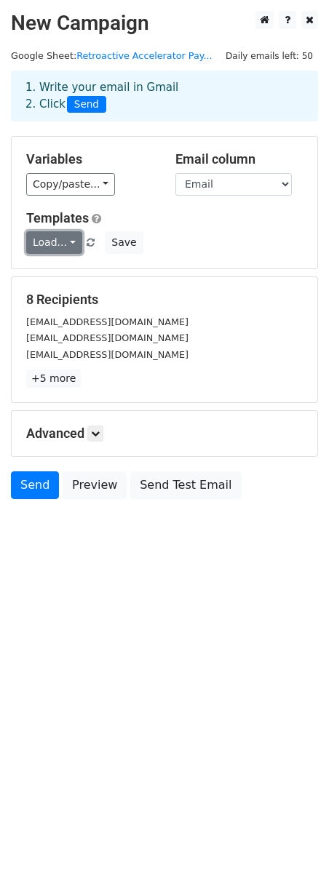
click at [65, 244] on link "Load..." at bounding box center [54, 242] width 56 height 23
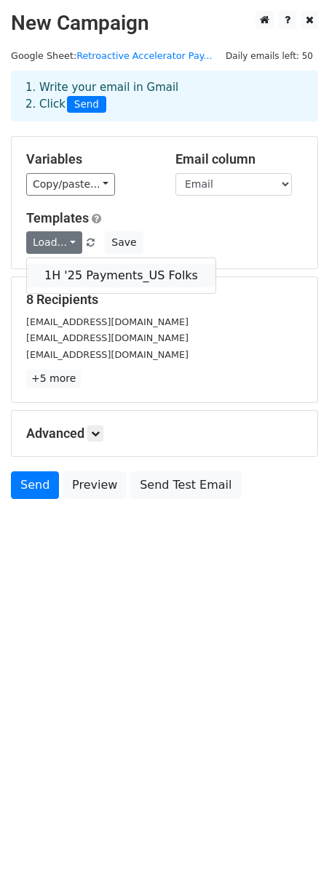
click at [65, 269] on link "1H '25 Payments_US Folks" at bounding box center [121, 275] width 188 height 23
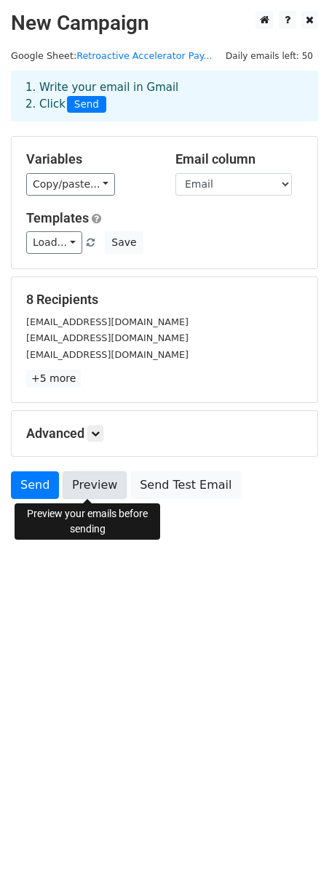
click at [99, 484] on link "Preview" at bounding box center [95, 485] width 64 height 28
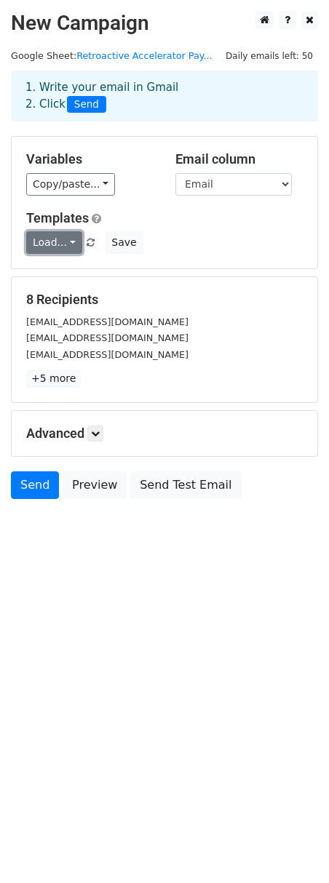
click at [60, 241] on link "Load..." at bounding box center [54, 242] width 56 height 23
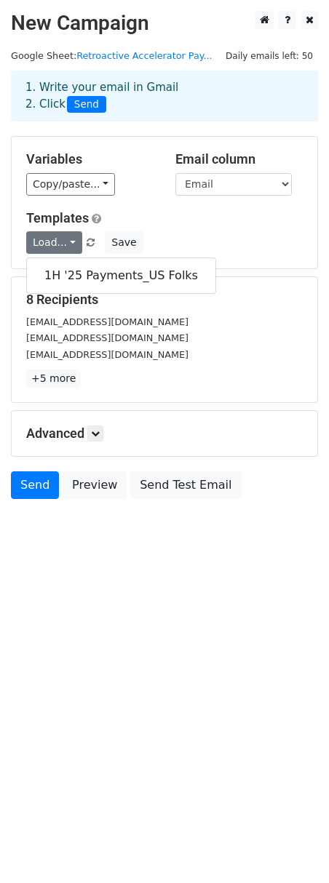
click at [139, 211] on h5 "Templates" at bounding box center [164, 218] width 276 height 16
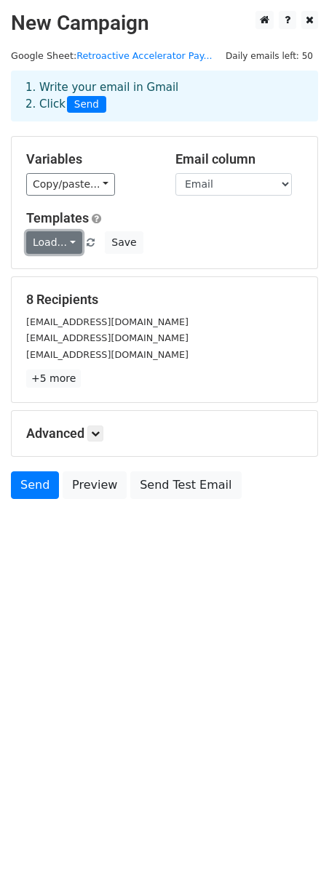
click at [65, 243] on link "Load..." at bounding box center [54, 242] width 56 height 23
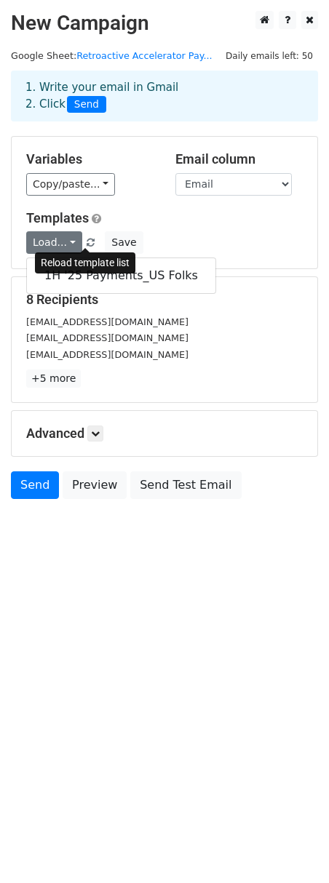
click at [87, 241] on span at bounding box center [91, 243] width 8 height 9
click at [87, 242] on span at bounding box center [91, 243] width 8 height 9
click at [87, 243] on span at bounding box center [91, 243] width 8 height 9
click at [133, 278] on link "1H '25 Payments_US Folks" at bounding box center [121, 275] width 188 height 23
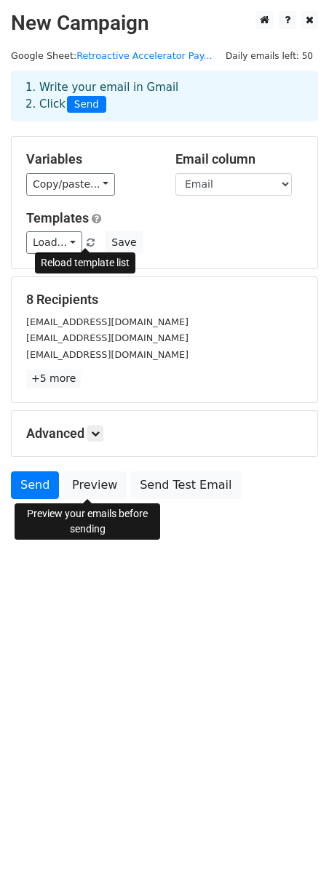
click at [87, 245] on span at bounding box center [91, 243] width 8 height 9
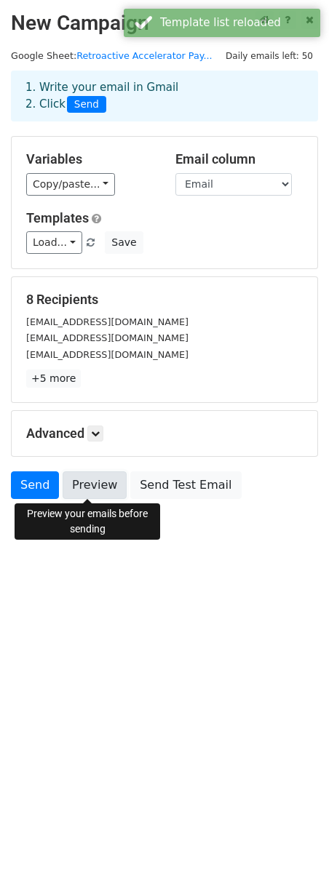
click at [88, 482] on link "Preview" at bounding box center [95, 485] width 64 height 28
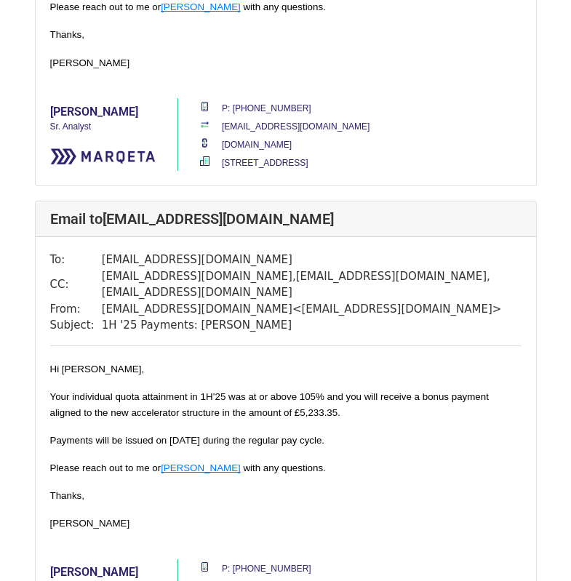
scroll to position [582, 0]
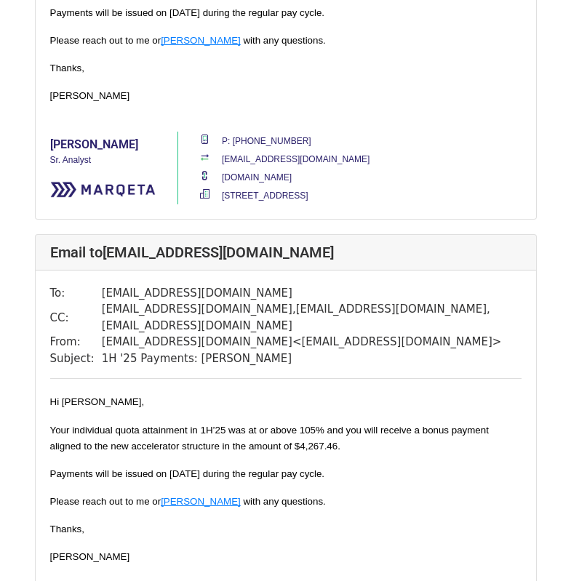
scroll to position [3206, 0]
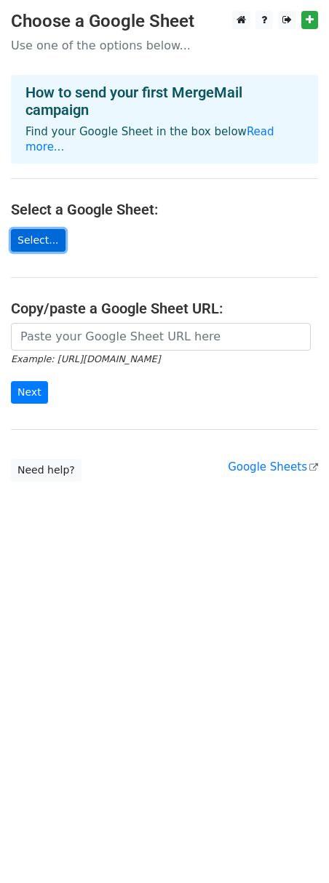
click at [45, 229] on link "Select..." at bounding box center [38, 240] width 55 height 23
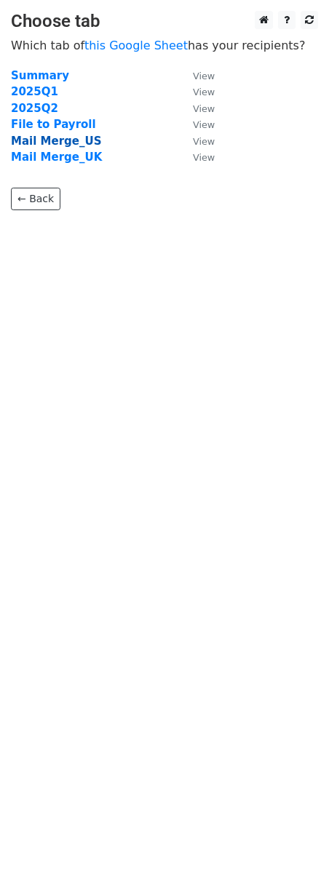
click at [72, 145] on strong "Mail Merge_US" at bounding box center [56, 141] width 90 height 13
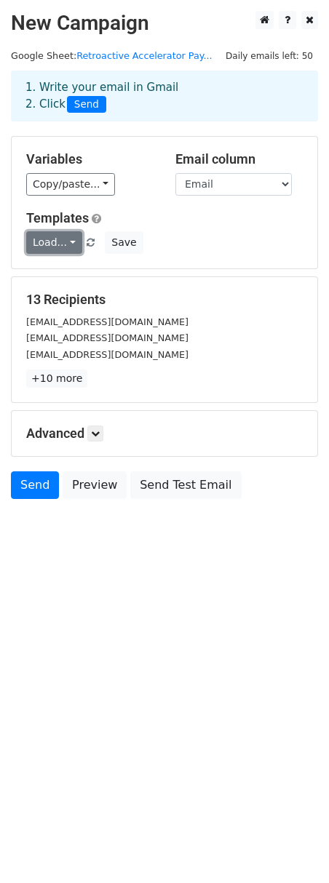
click at [68, 240] on link "Load..." at bounding box center [54, 242] width 56 height 23
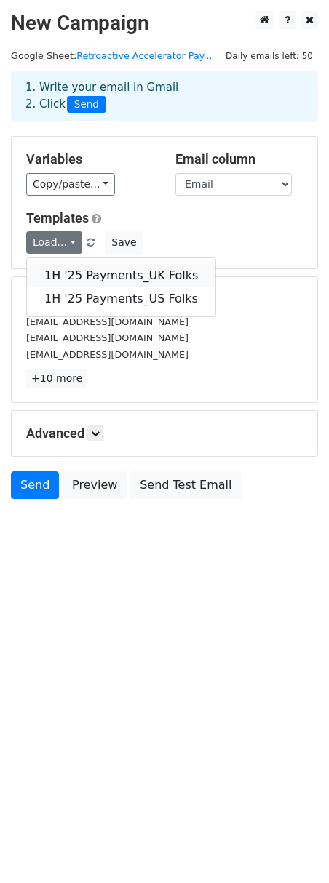
click at [76, 270] on link "1H '25 Payments_UK Folks" at bounding box center [121, 275] width 188 height 23
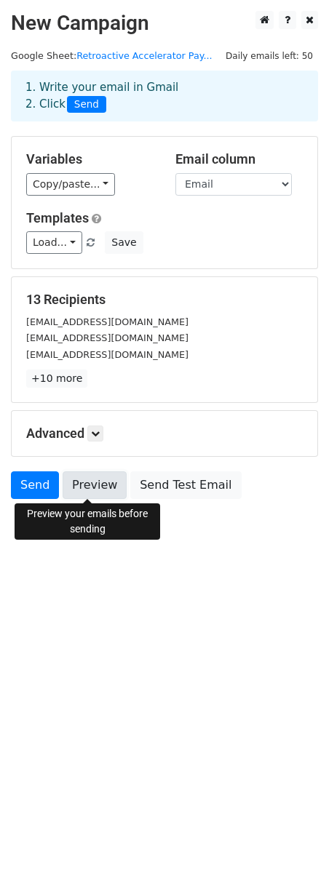
click at [87, 486] on link "Preview" at bounding box center [95, 485] width 64 height 28
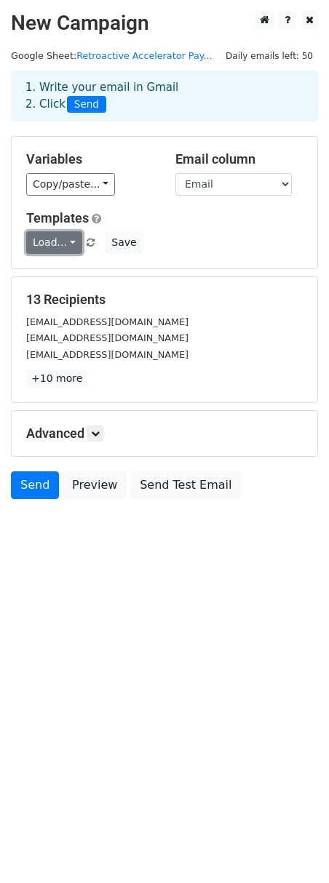
click at [71, 241] on link "Load..." at bounding box center [54, 242] width 56 height 23
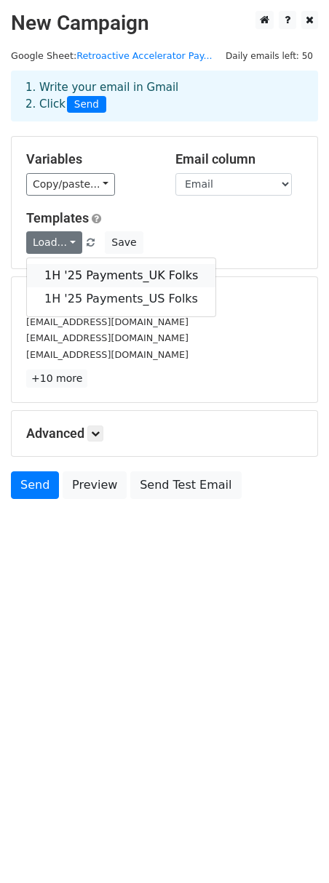
click at [84, 271] on link "1H '25 Payments_UK Folks" at bounding box center [121, 275] width 188 height 23
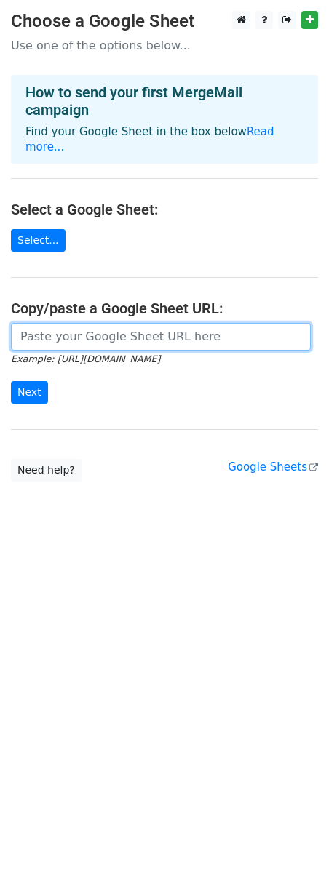
click at [96, 330] on input "url" at bounding box center [161, 337] width 300 height 28
paste input "https://docs.google.com/spreadsheets/d/1M9erPg9GFfKM-bYEvtYljP3taAxUb51Z-I9Sxt5…"
type input "https://docs.google.com/spreadsheets/d/1M9erPg9GFfKM-bYEvtYljP3taAxUb51Z-I9Sxt5…"
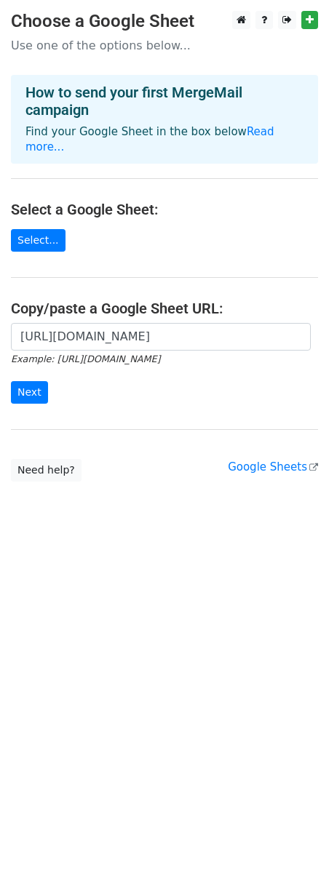
click at [126, 356] on form "https://docs.google.com/spreadsheets/d/1M9erPg9GFfKM-bYEvtYljP3taAxUb51Z-I9Sxt5…" at bounding box center [164, 363] width 307 height 81
click at [37, 381] on input "Next" at bounding box center [29, 392] width 37 height 23
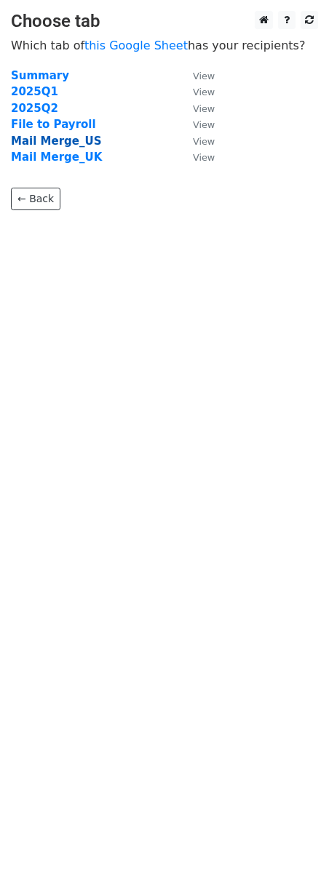
click at [69, 138] on strong "Mail Merge_US" at bounding box center [56, 141] width 90 height 13
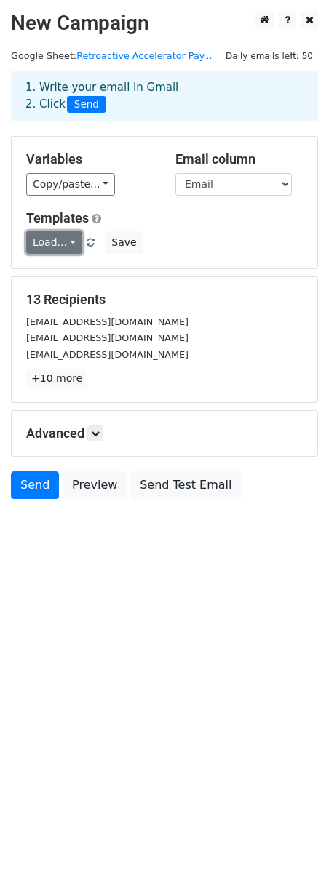
click at [60, 238] on link "Load..." at bounding box center [54, 242] width 56 height 23
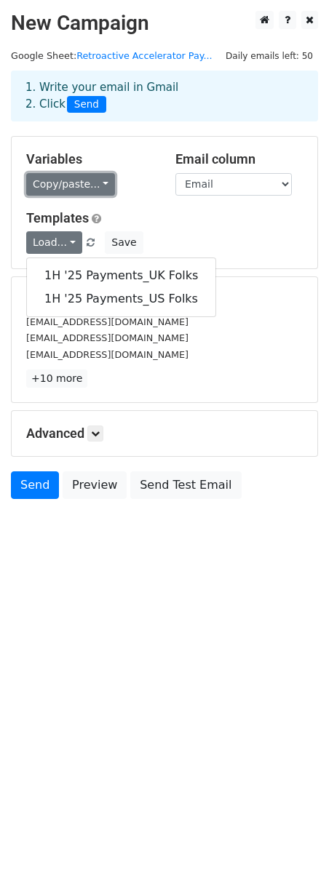
click at [92, 185] on link "Copy/paste..." at bounding box center [70, 184] width 89 height 23
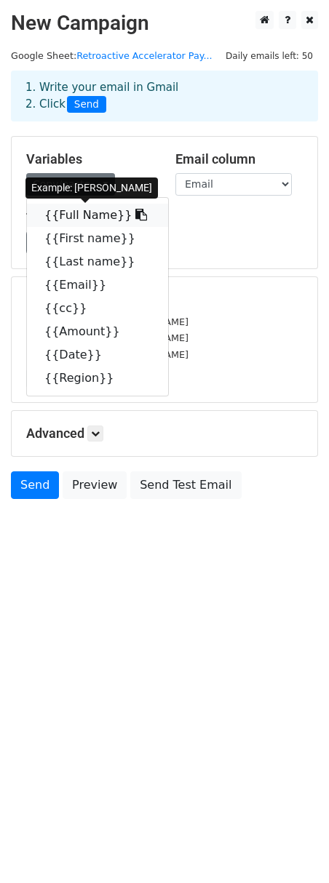
click at [93, 223] on link "{{Full Name}}" at bounding box center [97, 215] width 141 height 23
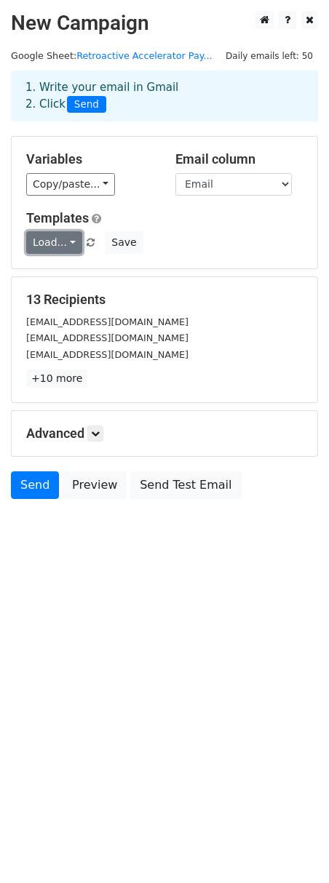
click at [67, 241] on link "Load..." at bounding box center [54, 242] width 56 height 23
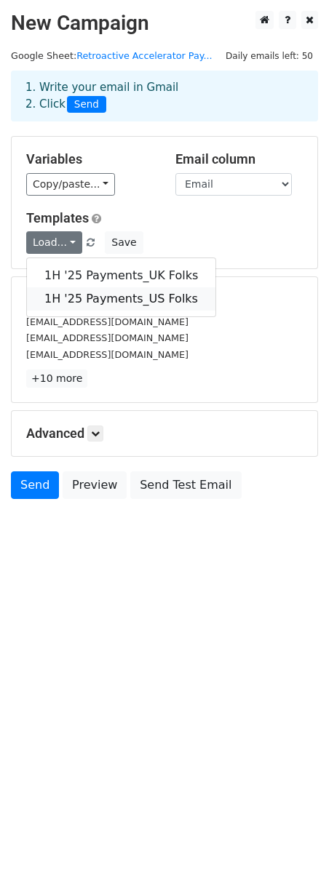
click at [82, 298] on link "1H '25 Payments_US Folks" at bounding box center [121, 298] width 188 height 23
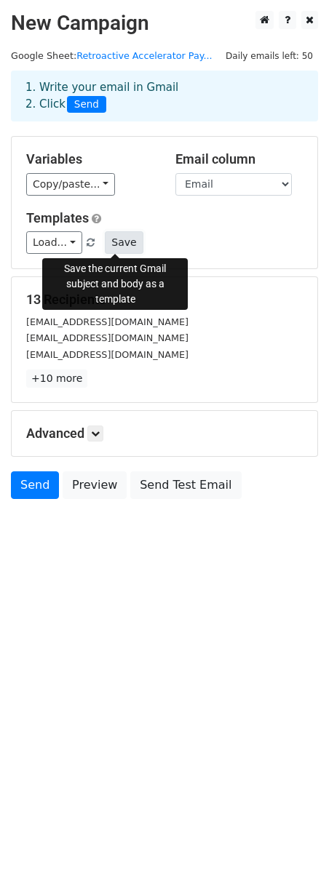
click at [127, 244] on button "Save" at bounding box center [124, 242] width 38 height 23
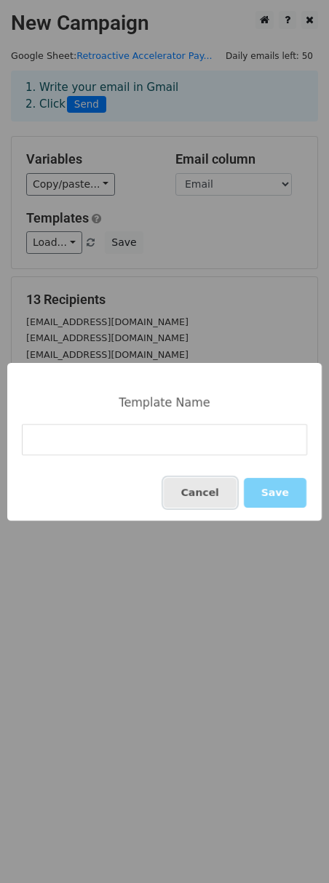
click at [200, 486] on button "Cancel" at bounding box center [200, 493] width 73 height 30
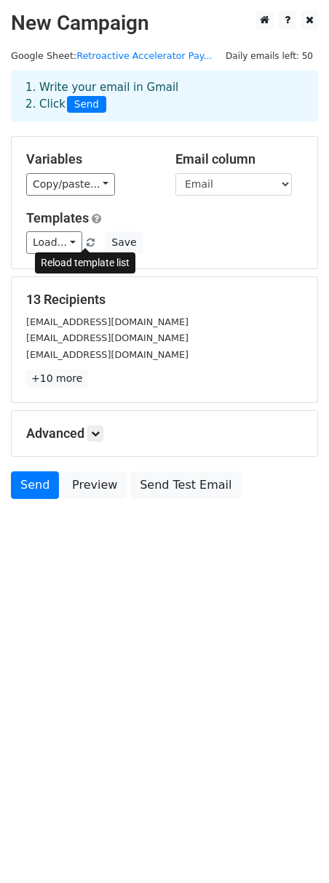
click at [87, 239] on span at bounding box center [91, 243] width 8 height 9
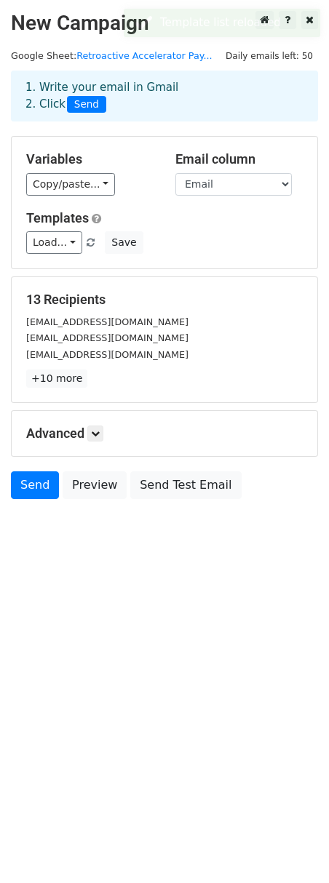
click at [95, 441] on h5 "Advanced" at bounding box center [164, 433] width 276 height 16
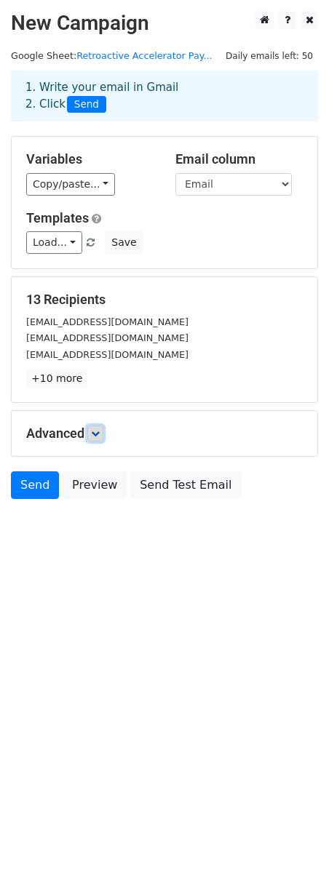
click at [96, 434] on icon at bounding box center [95, 433] width 9 height 9
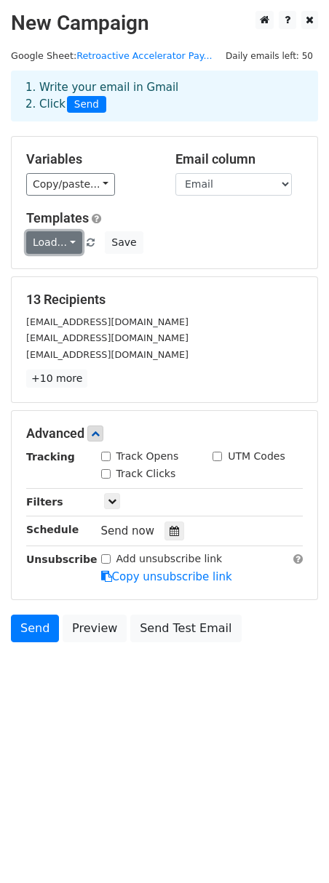
click at [68, 238] on link "Load..." at bounding box center [54, 242] width 56 height 23
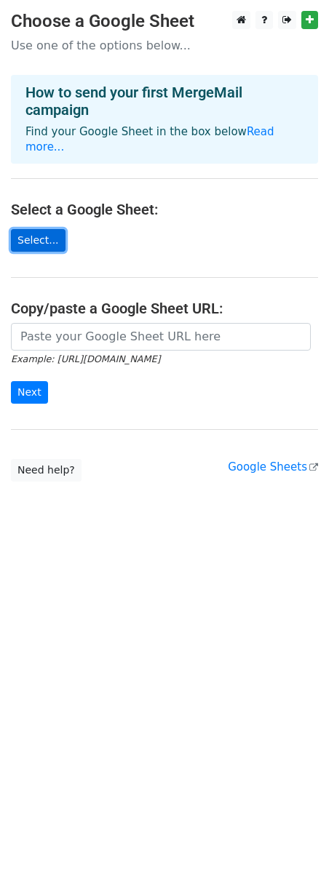
click at [45, 229] on link "Select..." at bounding box center [38, 240] width 55 height 23
click at [312, 463] on icon at bounding box center [313, 467] width 9 height 9
click at [143, 44] on p "Use one of the options below..." at bounding box center [164, 45] width 307 height 15
click at [31, 229] on link "Select..." at bounding box center [38, 240] width 55 height 23
click at [44, 229] on link "Select..." at bounding box center [38, 240] width 55 height 23
